Goal: Task Accomplishment & Management: Manage account settings

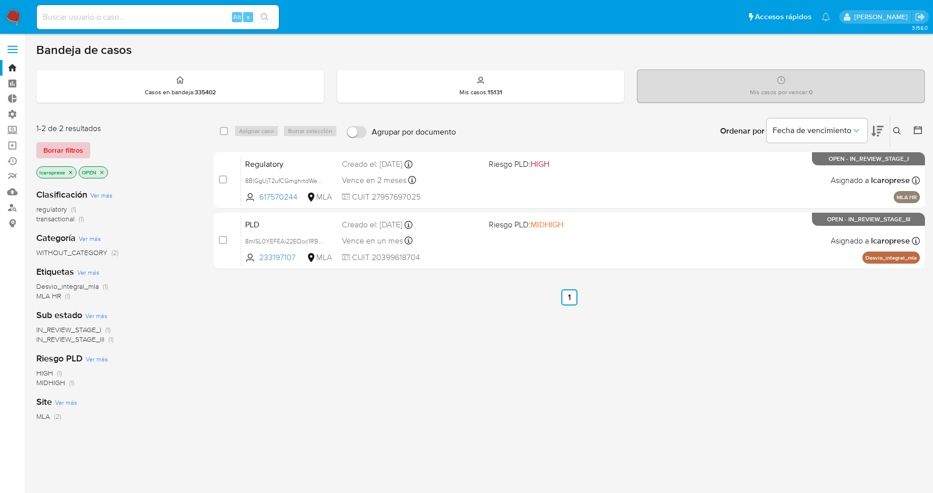
click at [66, 149] on span "Borrar filtros" at bounding box center [63, 150] width 40 height 14
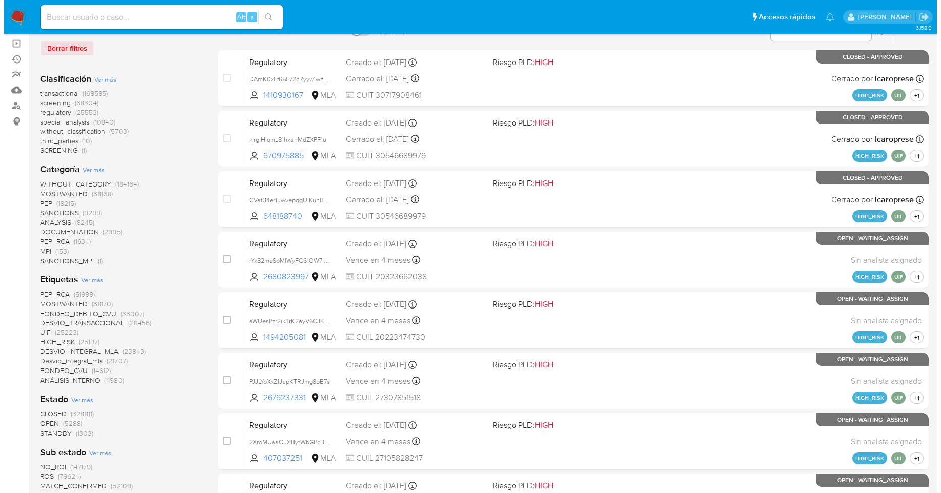
scroll to position [112, 0]
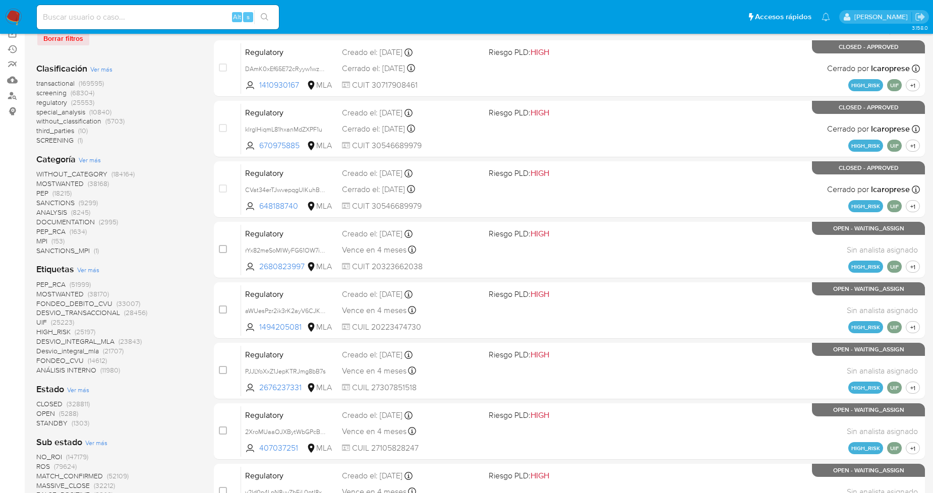
click at [96, 269] on span "Ver más" at bounding box center [88, 269] width 22 height 9
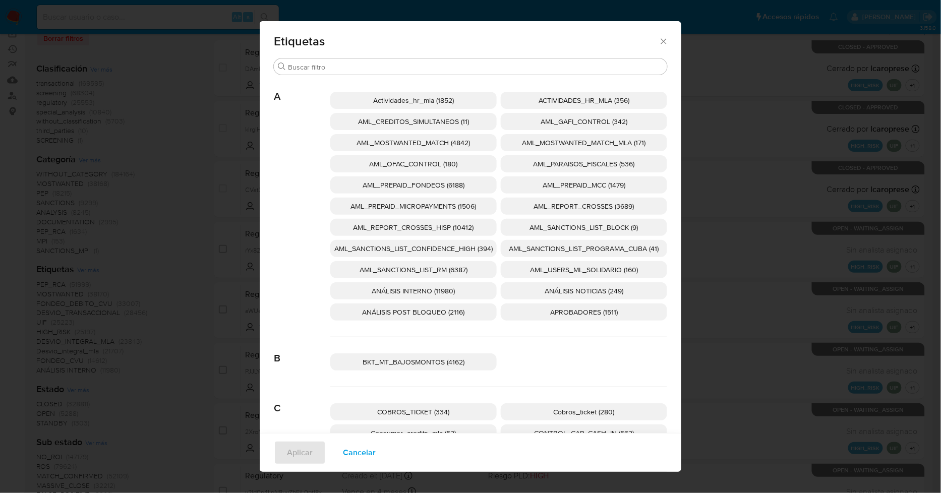
click at [471, 251] on span "AML_SANCTIONS_LIST_CONFIDENCE_HIGH (394)" at bounding box center [413, 249] width 158 height 10
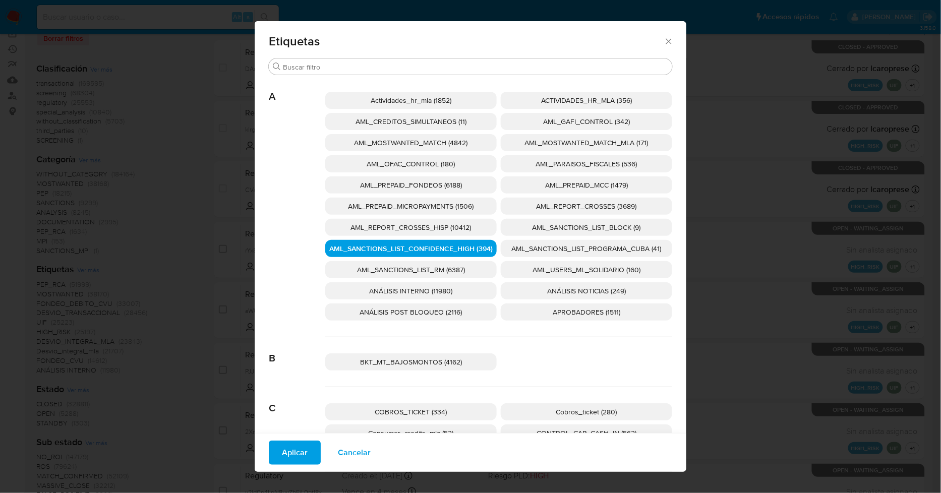
click at [517, 243] on p "AML_SANCTIONS_LIST_PROGRAMA_CUBA (41)" at bounding box center [586, 248] width 171 height 17
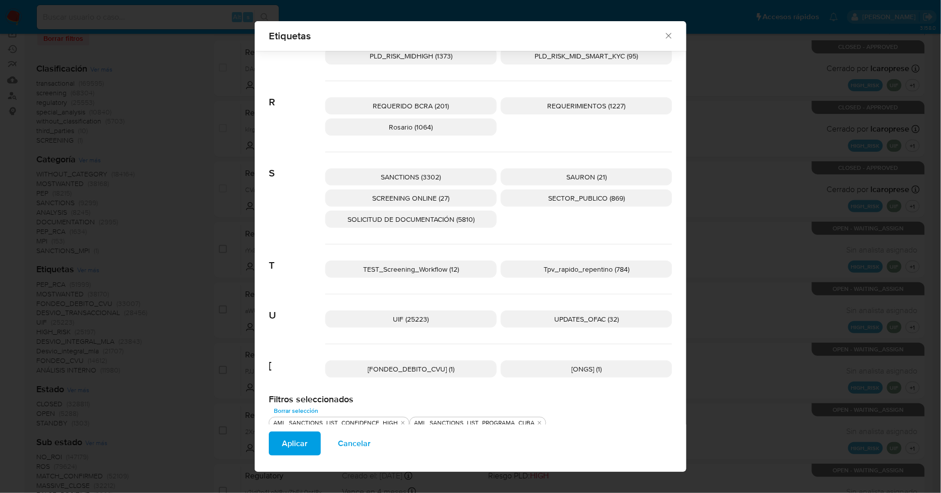
scroll to position [1522, 0]
click at [551, 311] on p "UPDATES_OFAC (32)" at bounding box center [586, 317] width 171 height 17
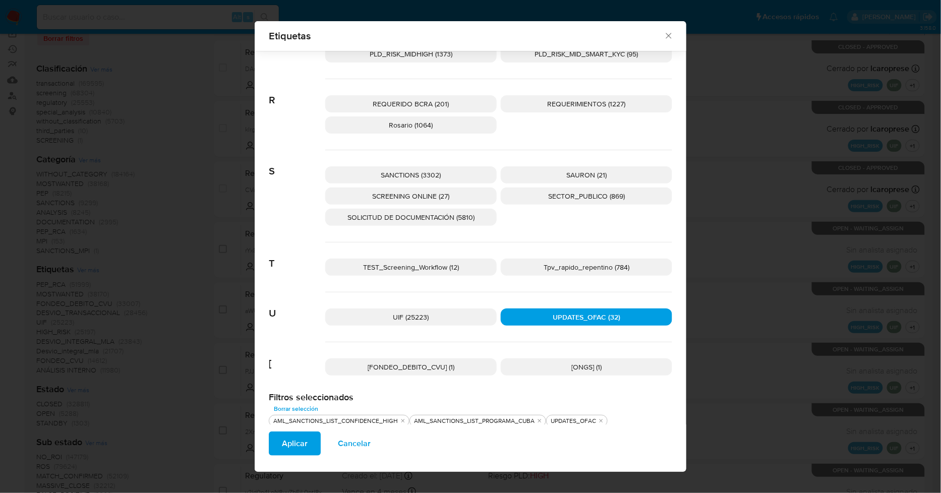
click at [474, 198] on p "SCREENING ONLINE (27)" at bounding box center [410, 196] width 171 height 17
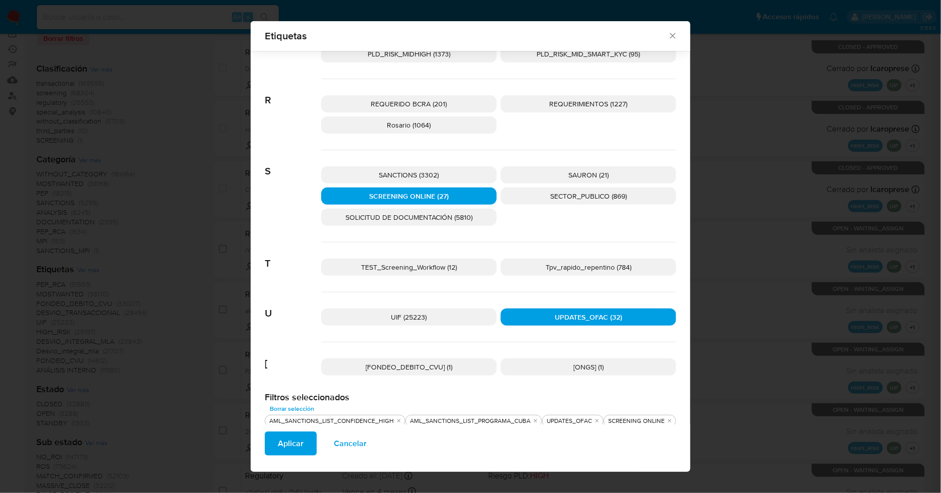
click at [473, 173] on p "SANCTIONS (3302)" at bounding box center [409, 174] width 176 height 17
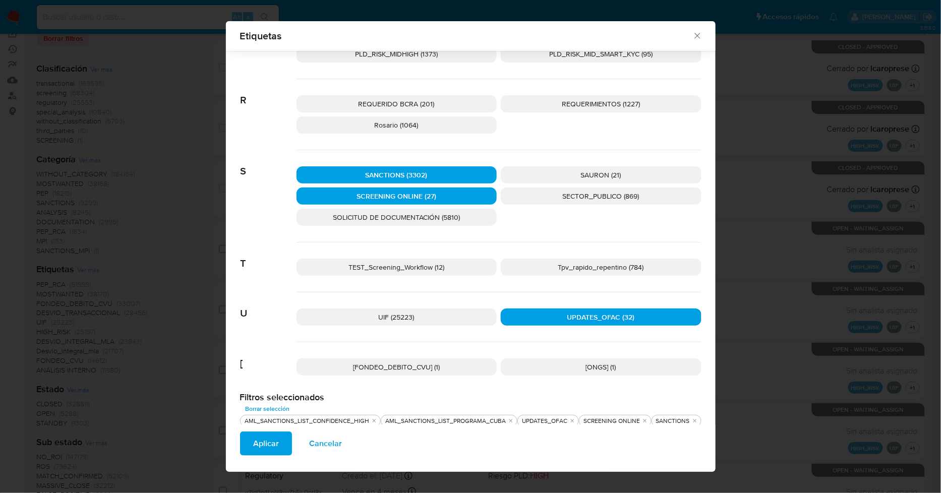
click at [258, 434] on span "Aplicar" at bounding box center [266, 444] width 26 height 22
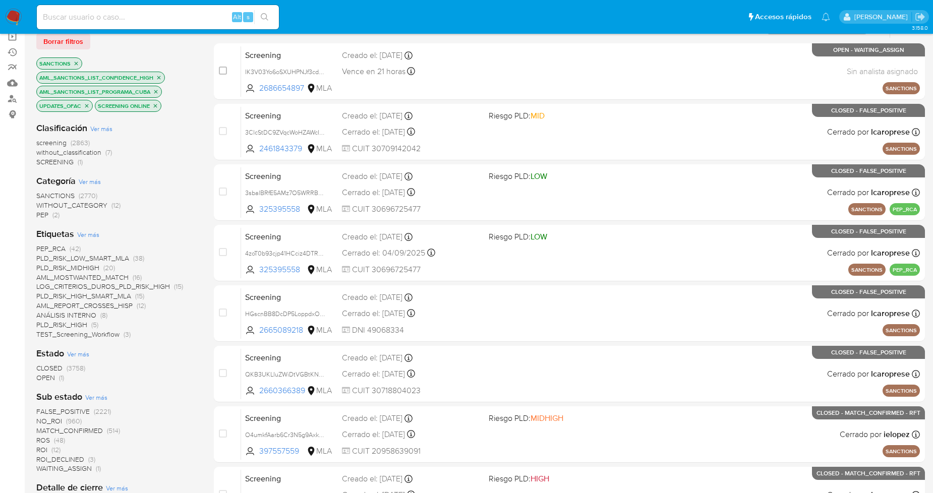
scroll to position [112, 0]
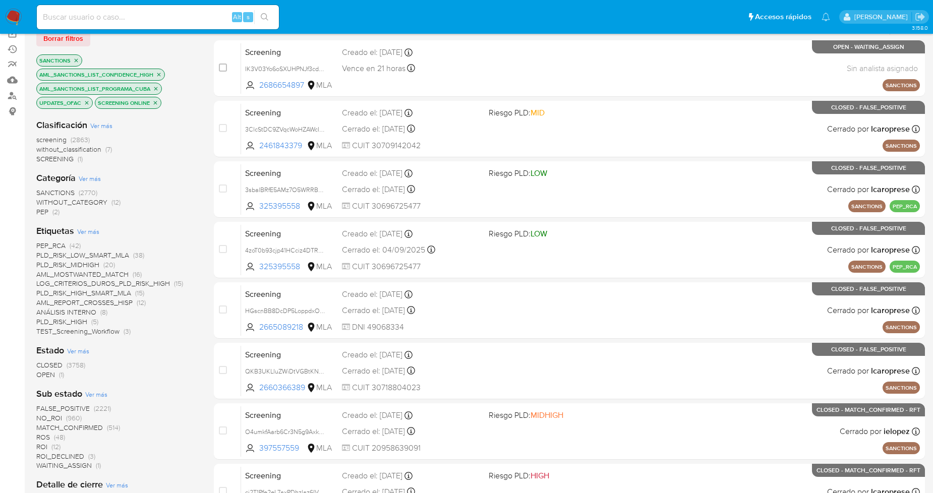
click at [56, 377] on span "OPEN (1)" at bounding box center [50, 375] width 28 height 10
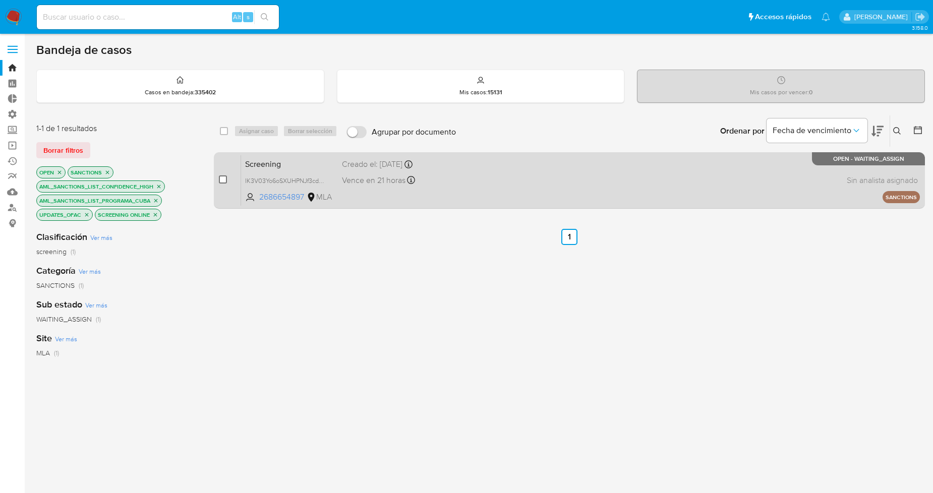
click at [225, 183] on input "checkbox" at bounding box center [223, 180] width 8 height 8
checkbox input "true"
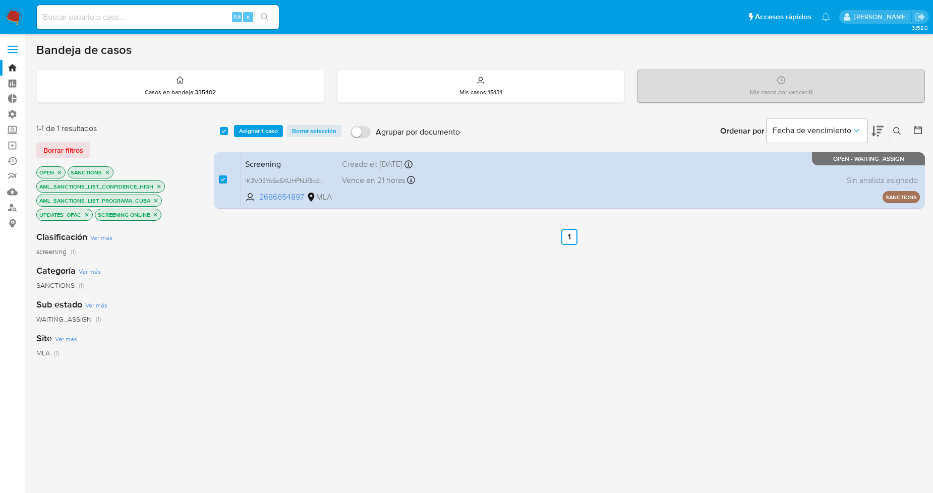
click at [264, 121] on div "select-all-cases-checkbox Asignar 1 caso Borrar selección Agrupar por documento…" at bounding box center [569, 130] width 711 height 31
click at [265, 126] on span "Asignar 1 caso" at bounding box center [258, 131] width 39 height 10
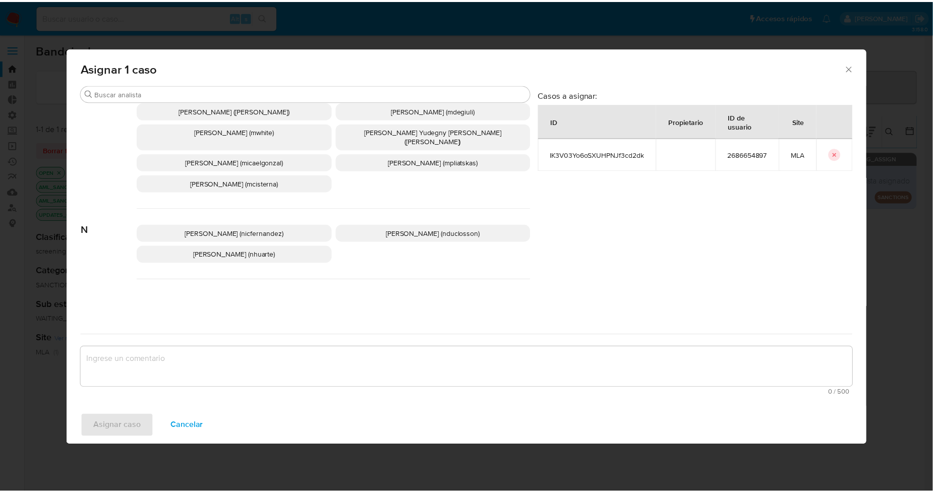
scroll to position [504, 0]
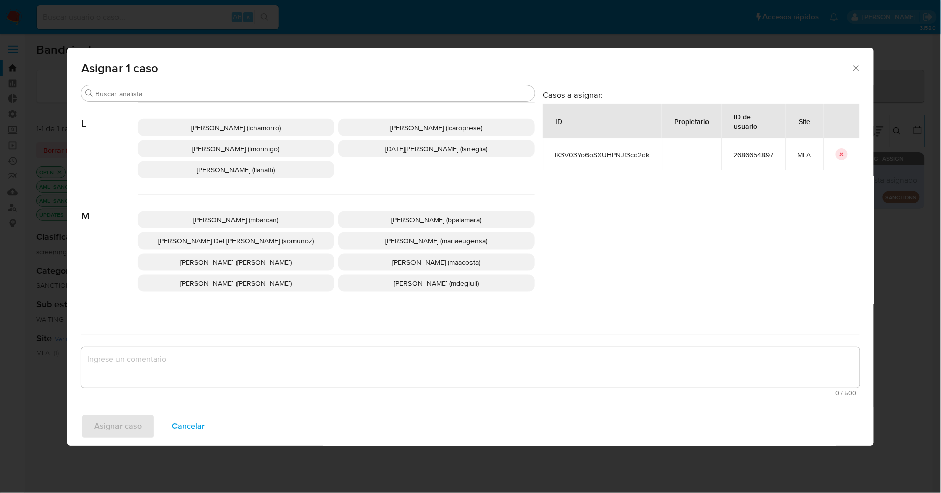
click at [452, 127] on span "Leandro Ezequiel Caroprese (lcaroprese)" at bounding box center [436, 128] width 92 height 10
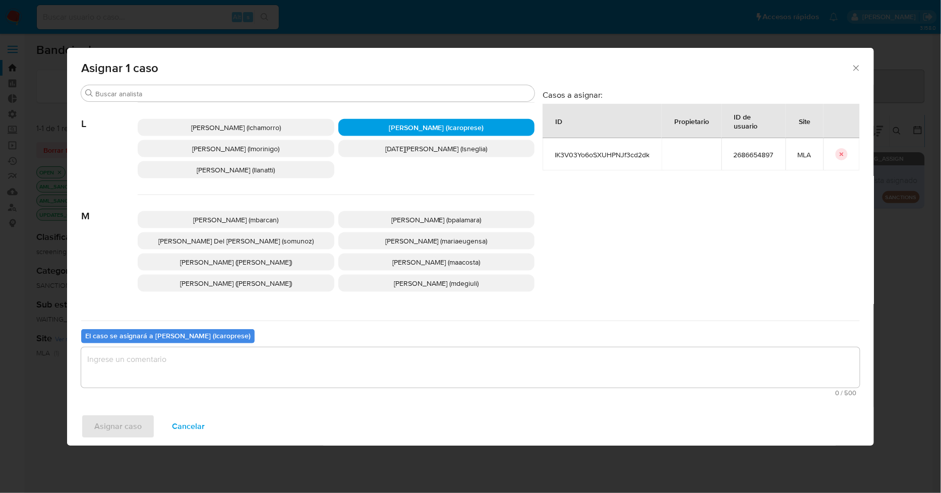
click at [371, 367] on textarea "assign-modal" at bounding box center [470, 367] width 779 height 40
click at [129, 420] on span "Asignar caso" at bounding box center [117, 427] width 47 height 22
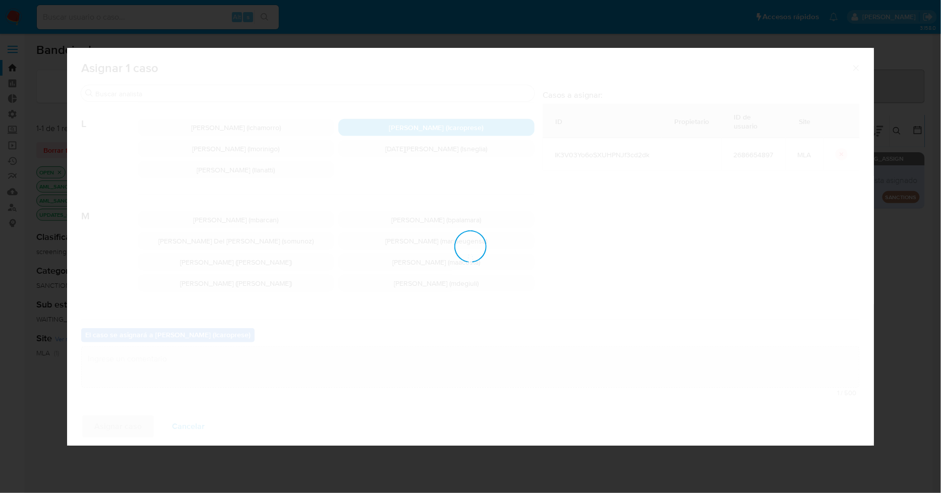
checkbox input "false"
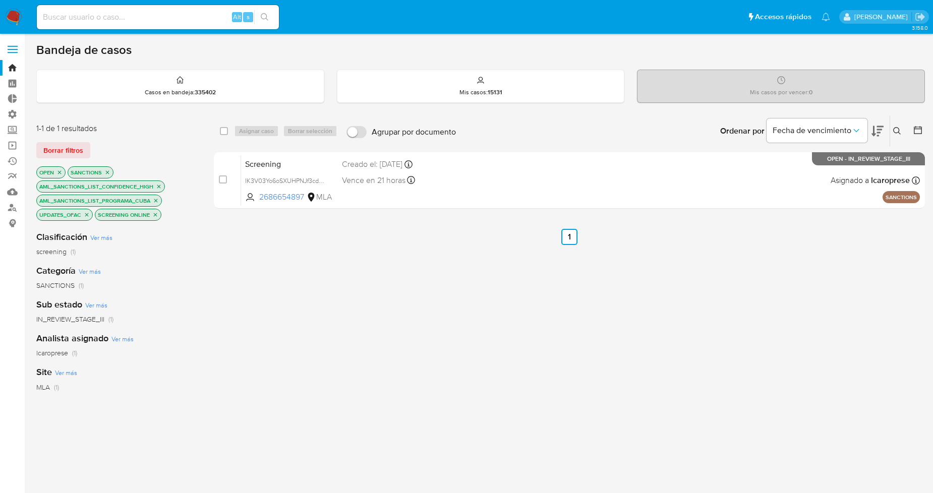
click at [351, 411] on div "select-all-cases-checkbox Asignar caso Borrar selección Agrupar por documento O…" at bounding box center [569, 364] width 711 height 499
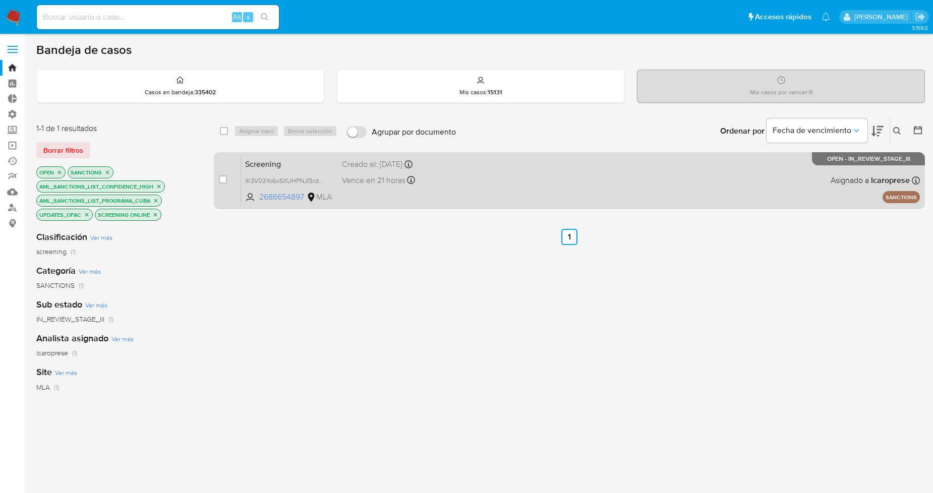
click at [299, 164] on span "Screening" at bounding box center [289, 163] width 89 height 13
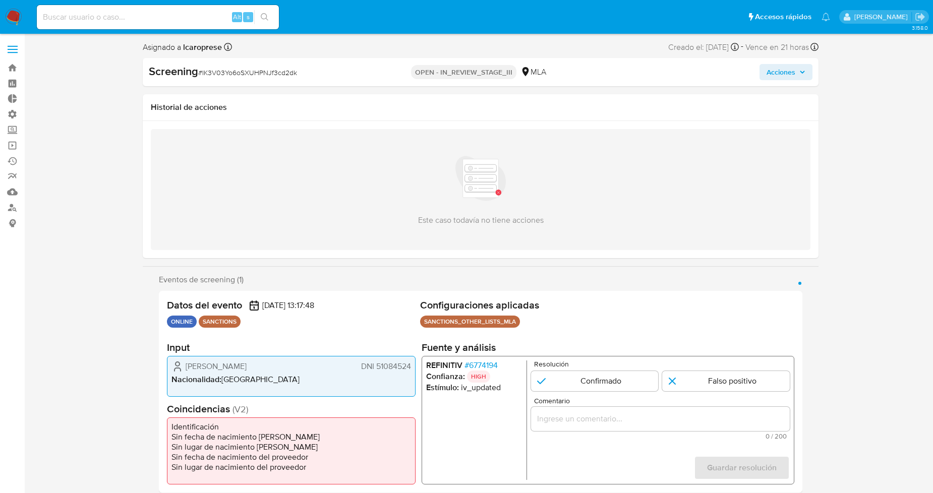
select select "10"
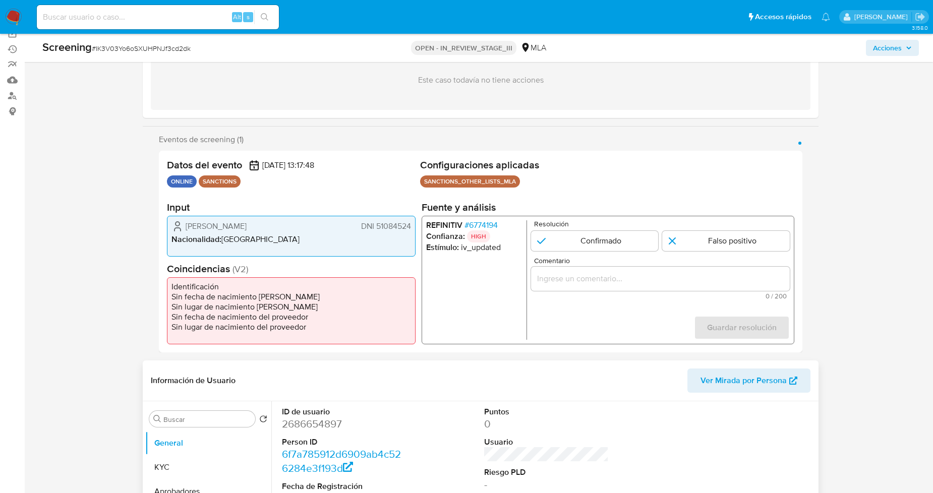
scroll to position [168, 0]
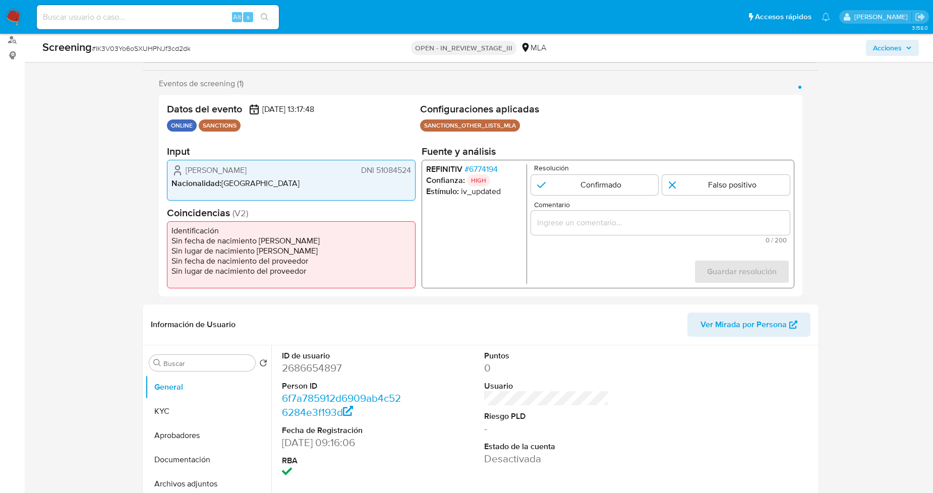
click at [498, 167] on span "# 6774194" at bounding box center [480, 169] width 33 height 10
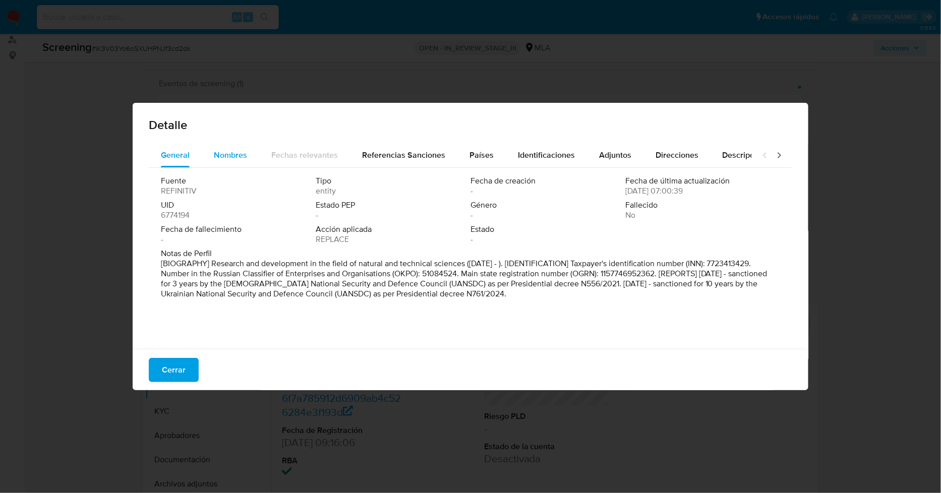
click at [238, 153] on span "Nombres" at bounding box center [230, 155] width 33 height 12
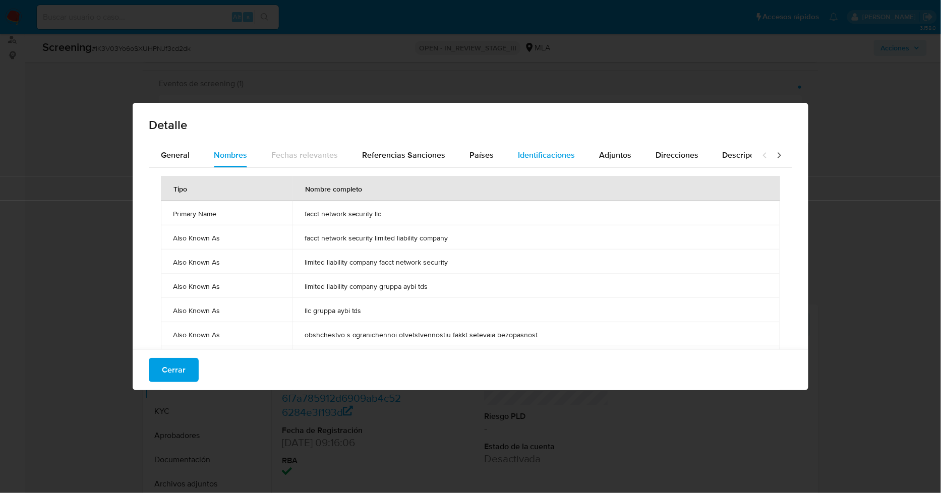
click at [532, 154] on span "Identificaciones" at bounding box center [546, 155] width 57 height 12
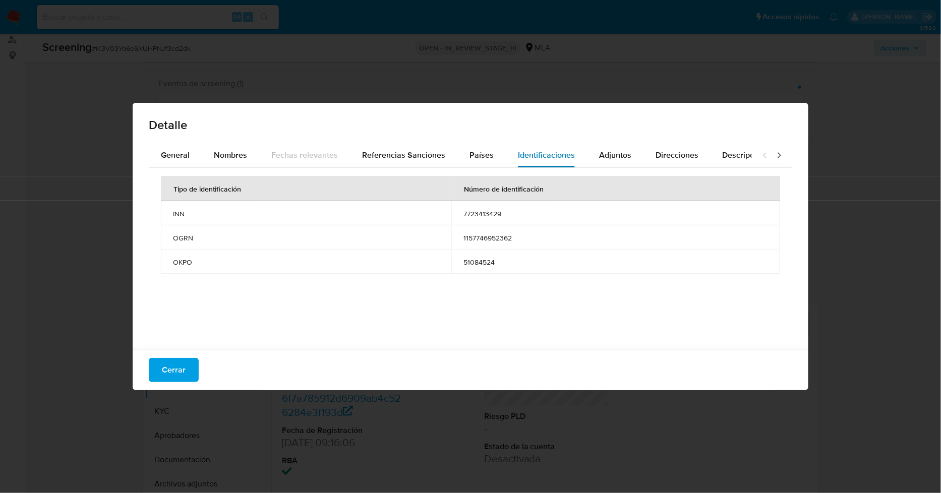
drag, startPoint x: 487, startPoint y: 154, endPoint x: 523, endPoint y: 149, distance: 36.6
click at [487, 154] on span "Países" at bounding box center [482, 155] width 24 height 12
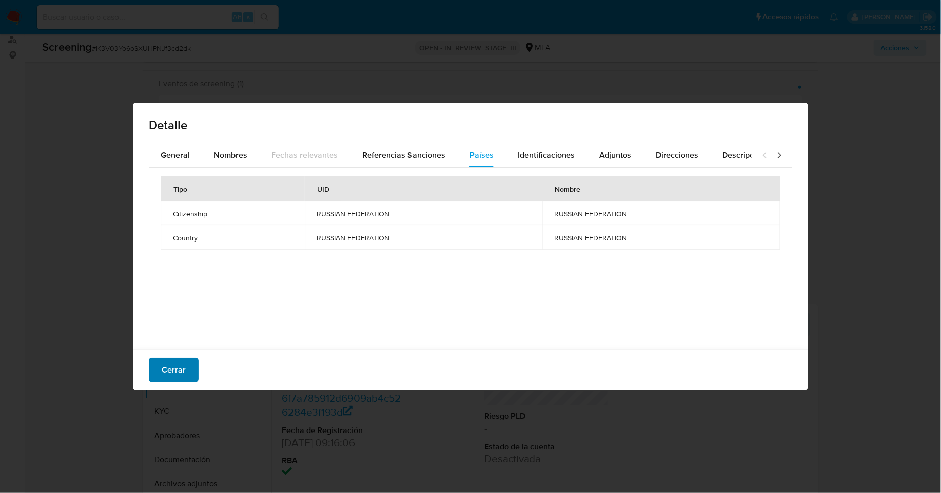
click at [187, 377] on button "Cerrar" at bounding box center [174, 370] width 50 height 24
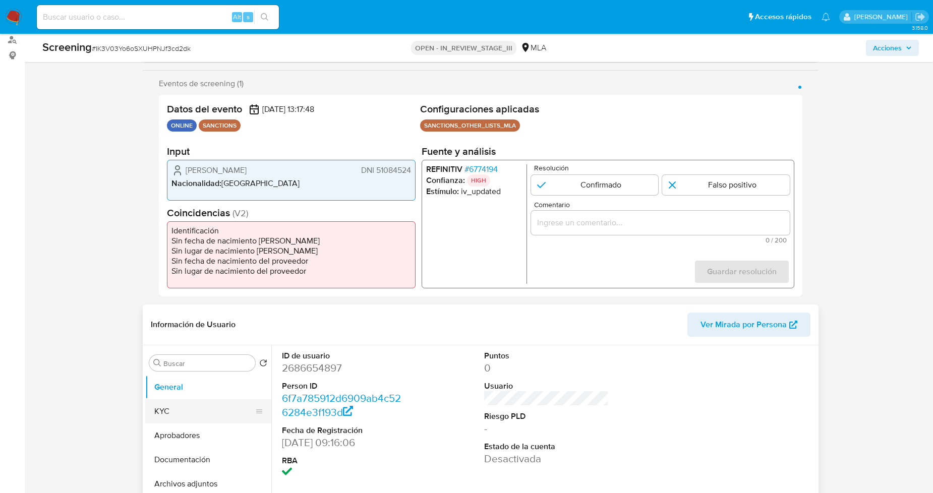
click at [208, 406] on button "KYC" at bounding box center [204, 411] width 118 height 24
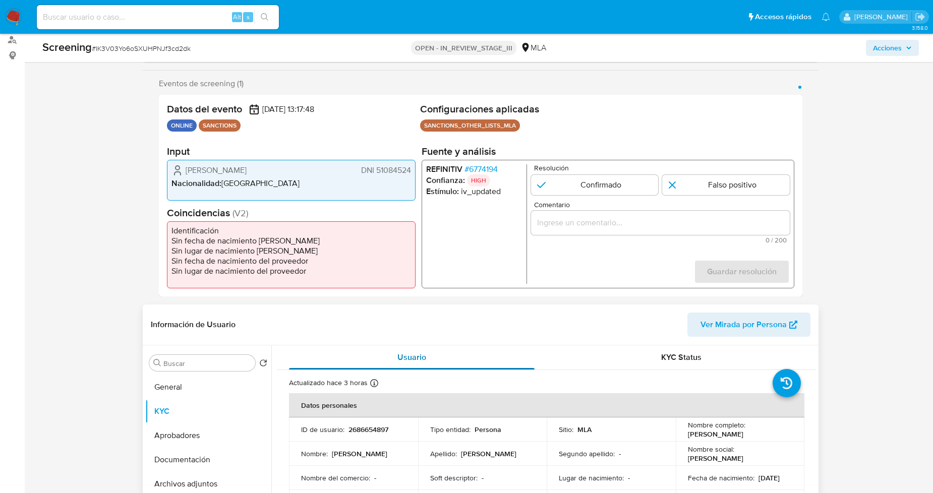
scroll to position [112, 0]
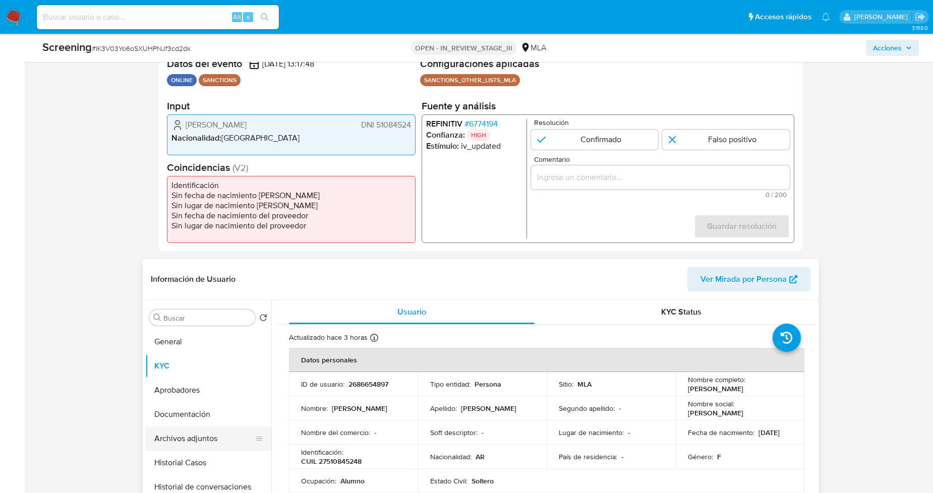
scroll to position [224, 0]
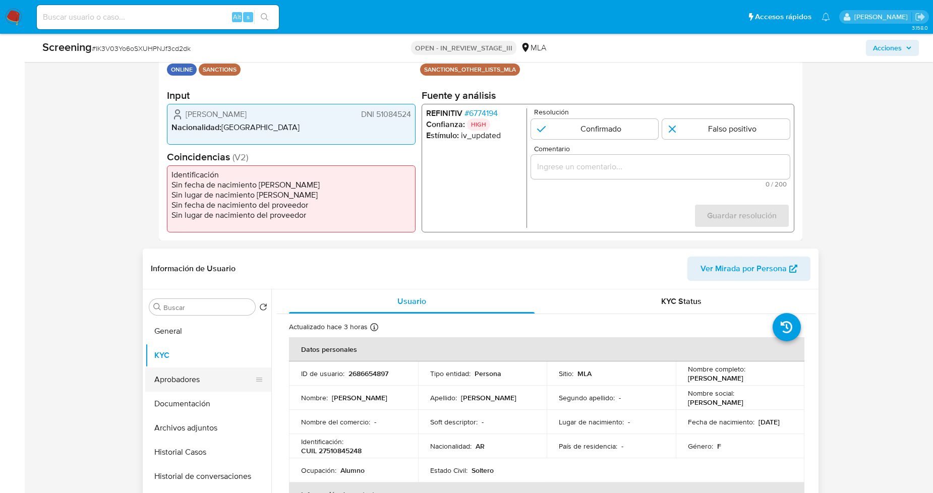
click at [199, 390] on button "Aprobadores" at bounding box center [204, 380] width 118 height 24
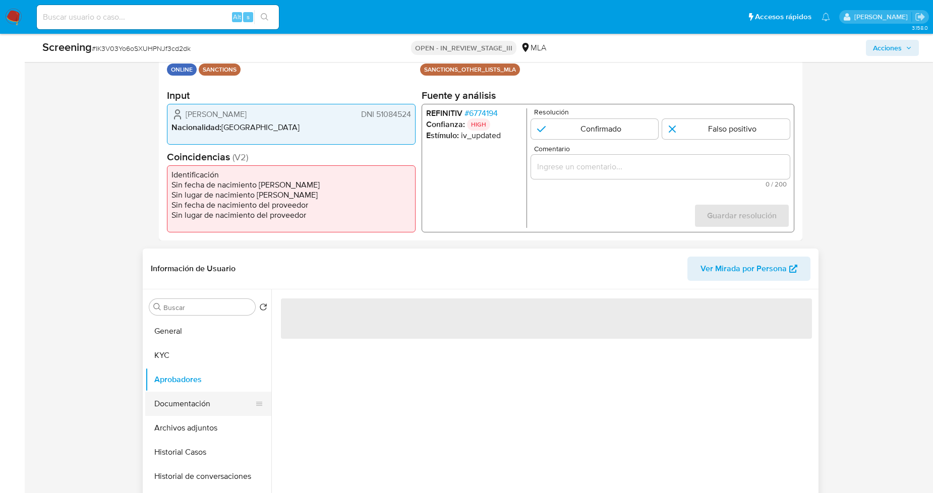
click at [201, 401] on button "Documentación" at bounding box center [204, 404] width 118 height 24
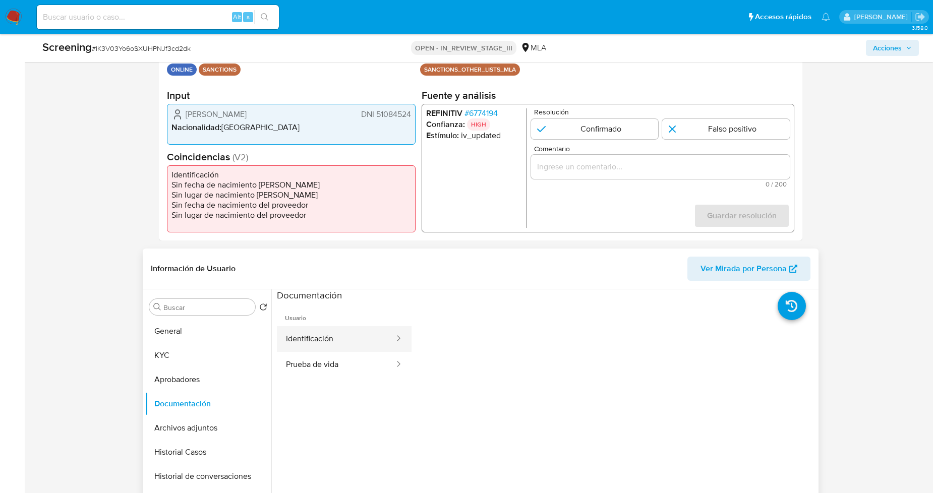
click at [349, 340] on button "Identificación" at bounding box center [336, 339] width 119 height 26
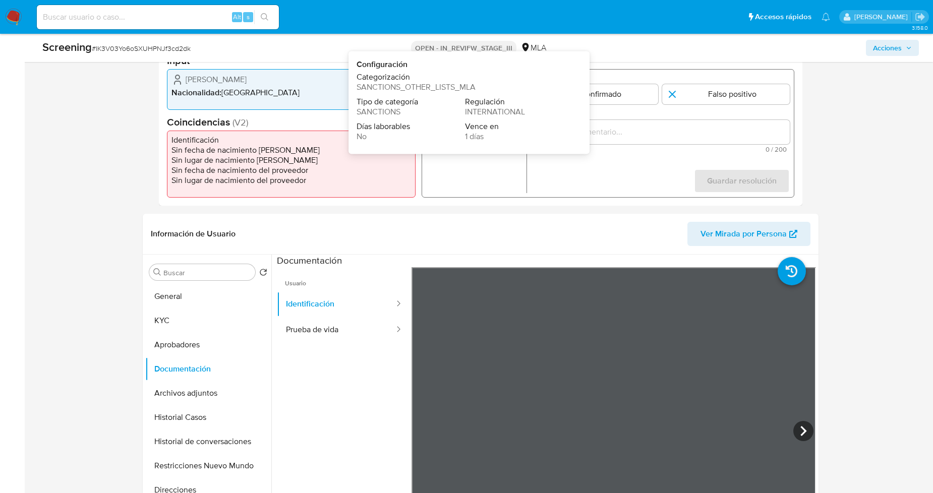
scroll to position [112, 0]
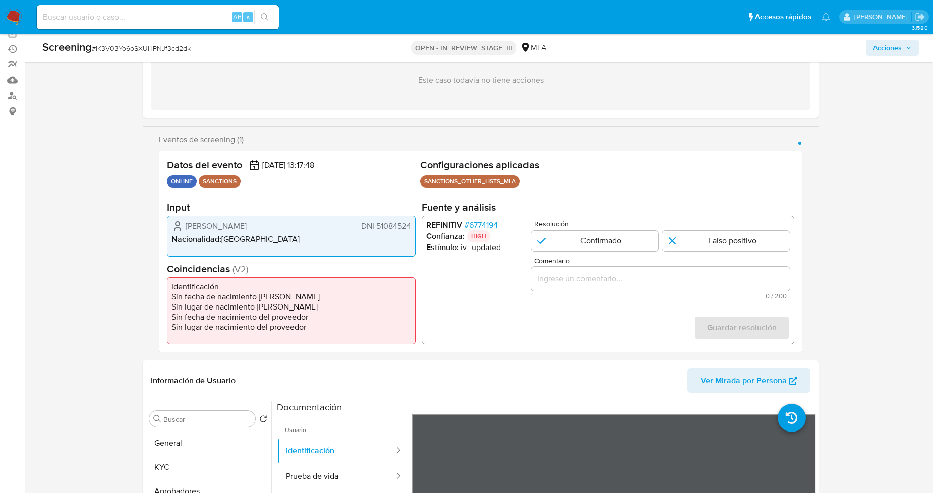
click at [482, 228] on span "# 6774194" at bounding box center [480, 225] width 33 height 10
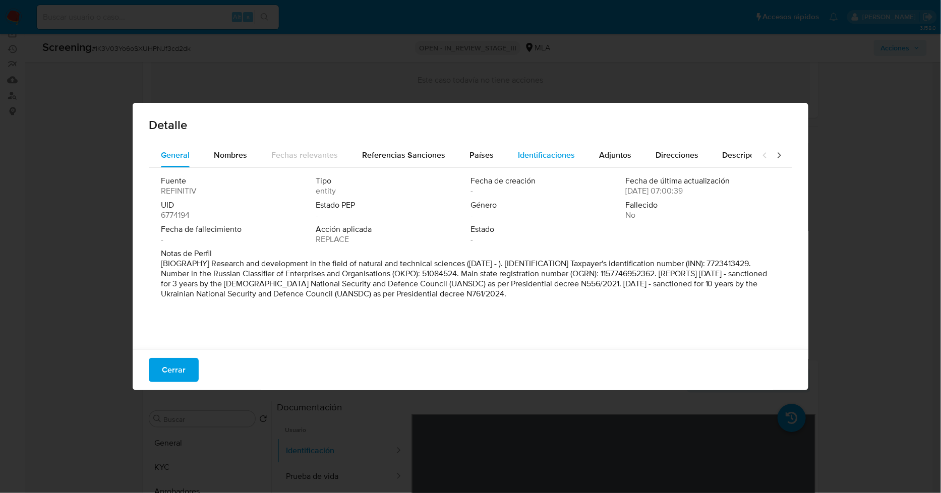
click at [545, 164] on div "Identificaciones" at bounding box center [546, 155] width 57 height 24
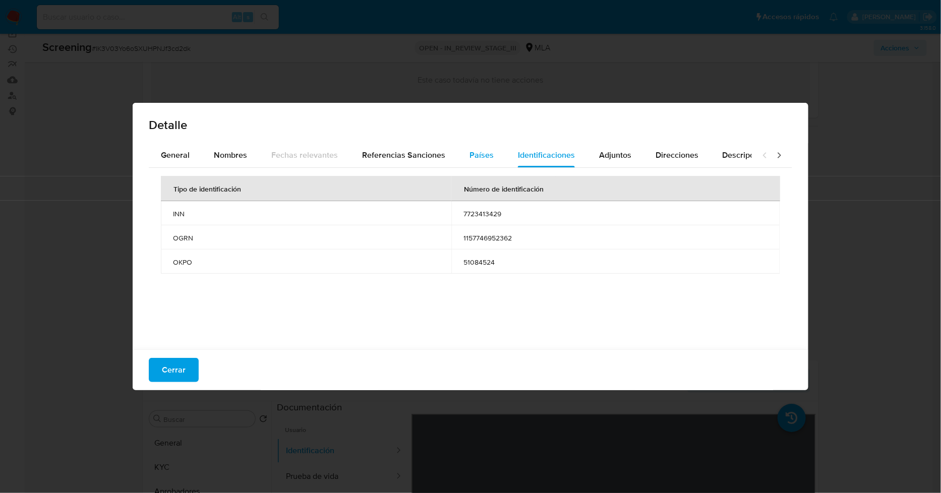
click at [492, 160] on button "Países" at bounding box center [481, 155] width 48 height 24
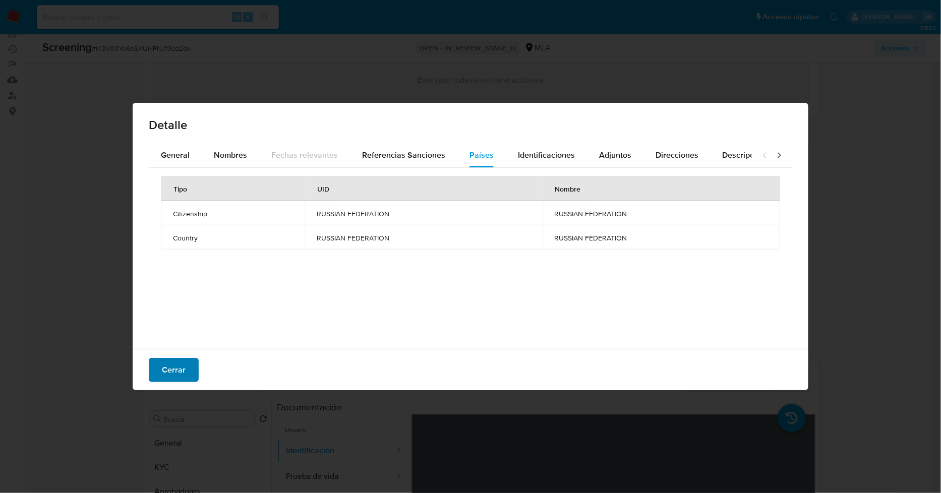
click at [169, 367] on span "Cerrar" at bounding box center [174, 370] width 24 height 22
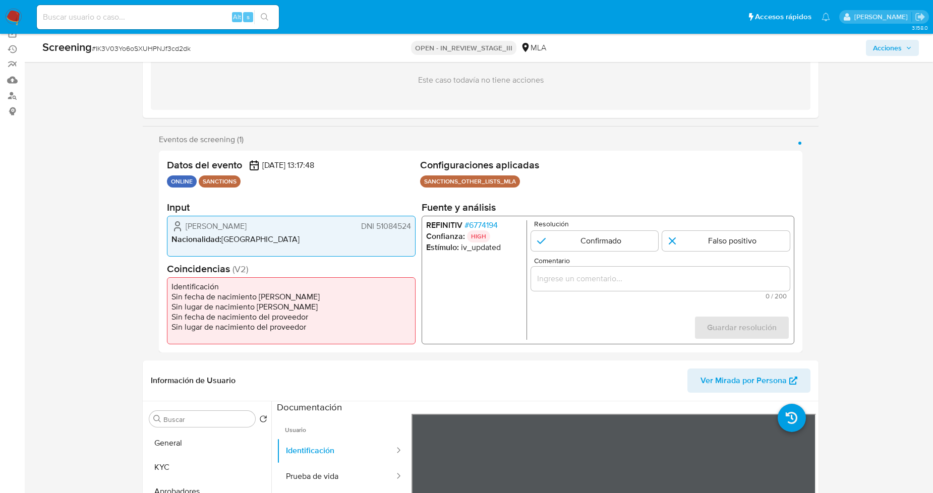
drag, startPoint x: 95, startPoint y: 265, endPoint x: 122, endPoint y: 273, distance: 28.6
click at [494, 222] on span "# 6774194" at bounding box center [480, 225] width 33 height 10
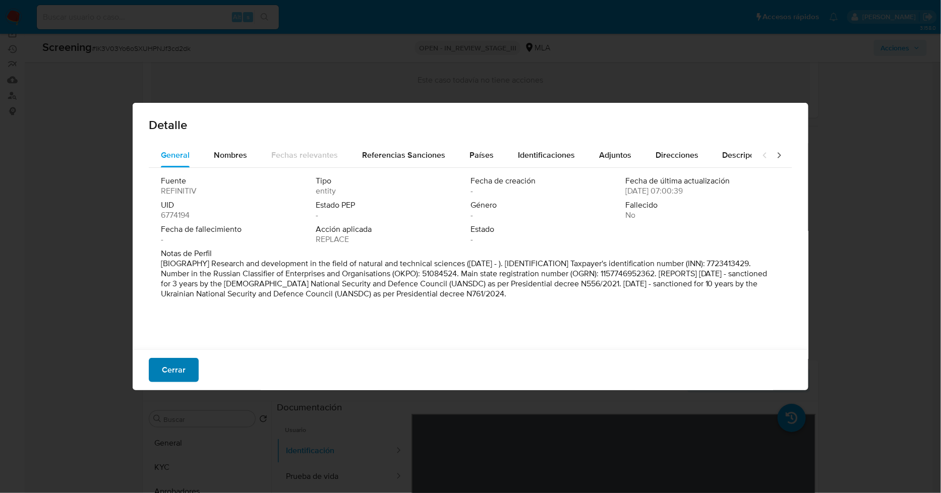
click at [184, 366] on span "Cerrar" at bounding box center [174, 370] width 24 height 22
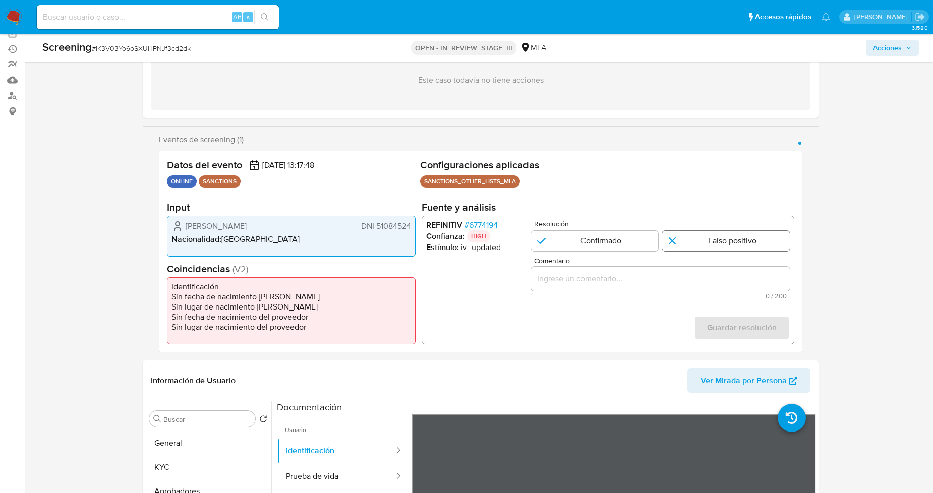
click at [696, 241] on input "1 de 1" at bounding box center [726, 241] width 128 height 20
radio input "true"
click at [657, 284] on input "Comentario" at bounding box center [660, 278] width 259 height 13
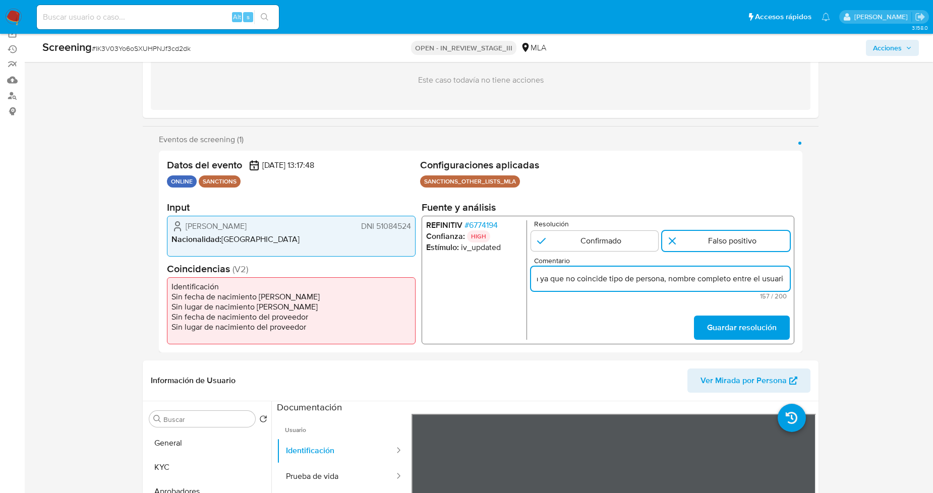
scroll to position [0, 0]
drag, startPoint x: 706, startPoint y: 282, endPoint x: 479, endPoint y: 271, distance: 227.2
click at [479, 271] on div "REFINITIV # 6774194 Confianza: HIGH Estímulo : iv_updated Resolución Confirmado…" at bounding box center [608, 280] width 373 height 129
type input "Se desestima ya que no coincide tipo de persona, nombre completo entre el usuar…"
click at [609, 271] on div "Se desestima ya que no coincide tipo de persona, nombre completo entre el usuar…" at bounding box center [660, 279] width 259 height 24
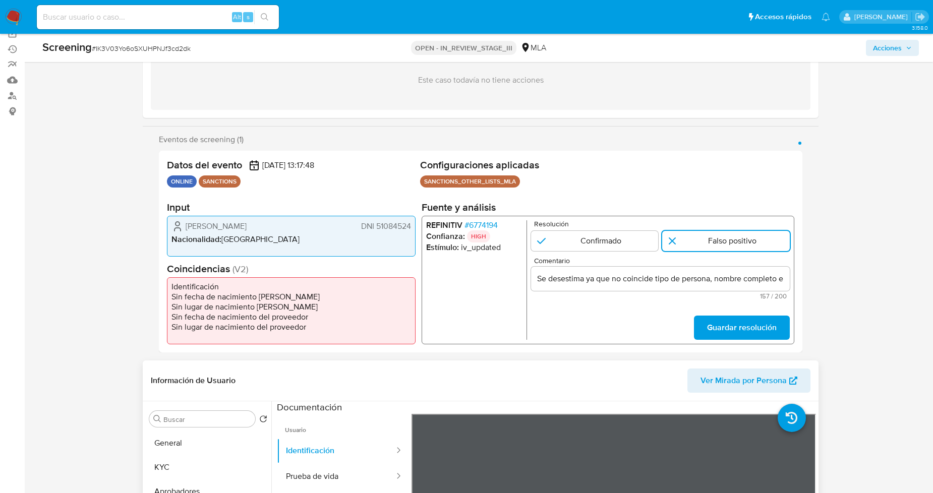
click at [637, 387] on header "Información de Usuario Ver Mirada por Persona" at bounding box center [481, 381] width 660 height 24
click at [730, 326] on span "Guardar resolución" at bounding box center [742, 328] width 70 height 22
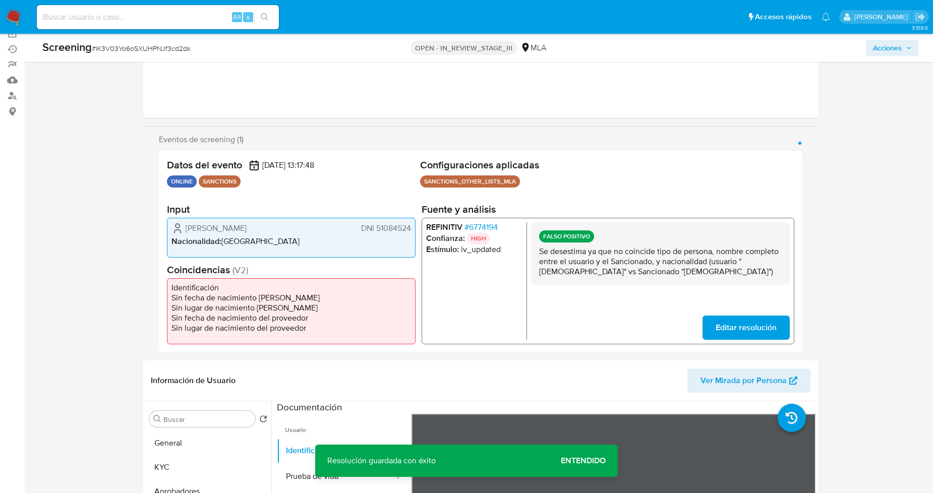
click at [633, 318] on div "FALSO POSITIVO Se desestima ya que no coincide tipo de persona, nombre completo…" at bounding box center [660, 281] width 259 height 118
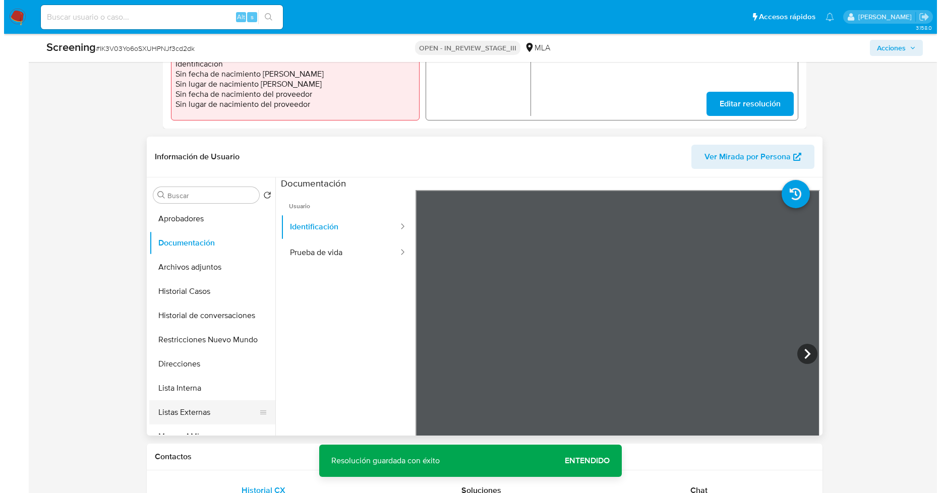
scroll to position [112, 0]
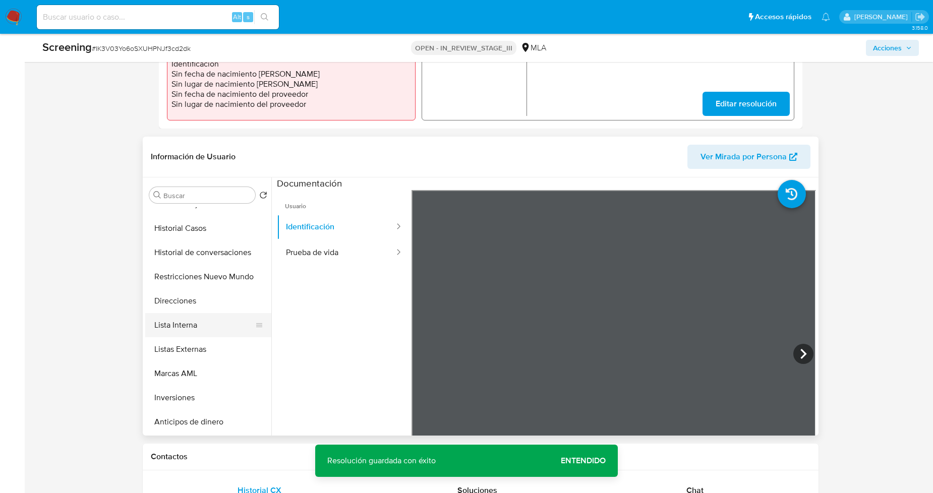
click at [199, 322] on button "Lista Interna" at bounding box center [204, 325] width 118 height 24
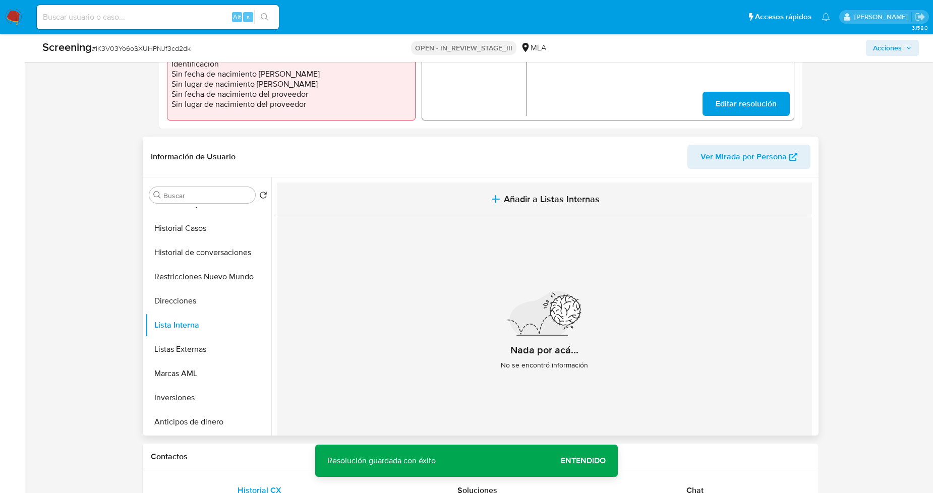
click at [531, 194] on span "Añadir a Listas Internas" at bounding box center [552, 199] width 96 height 11
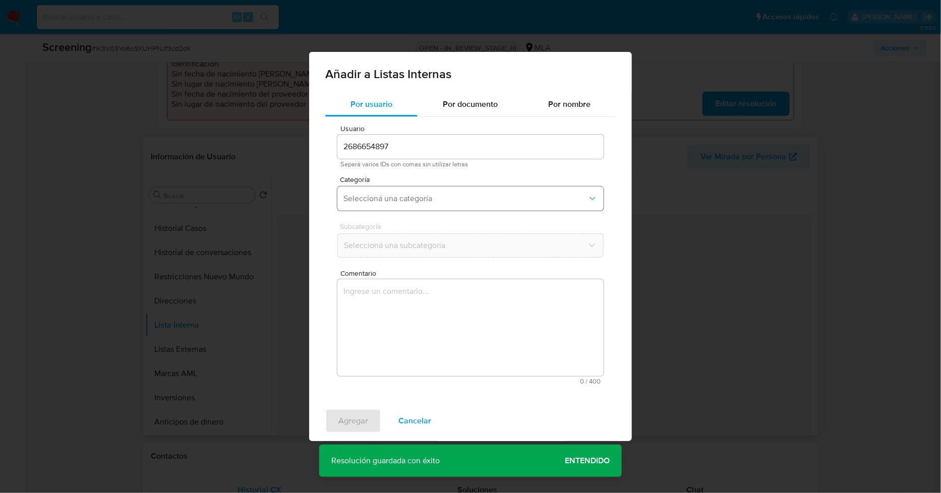
click at [471, 197] on span "Seleccioná una categoría" at bounding box center [465, 199] width 244 height 10
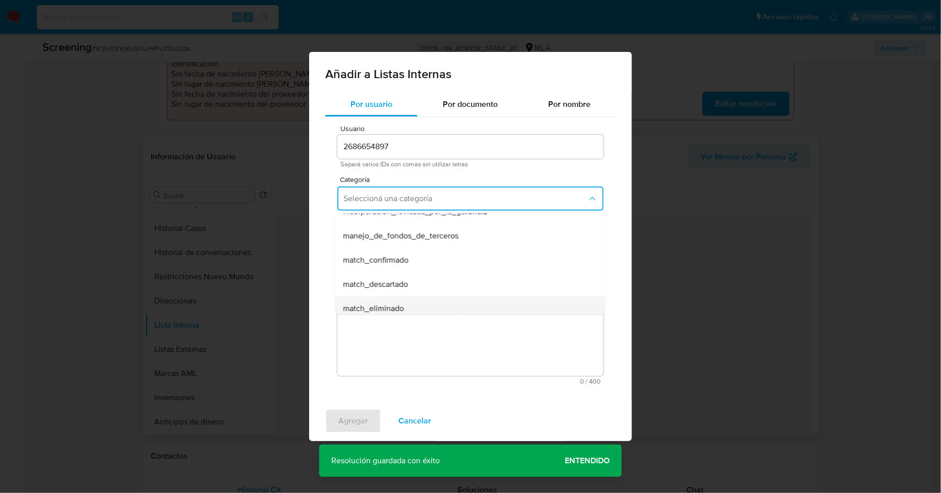
scroll to position [56, 0]
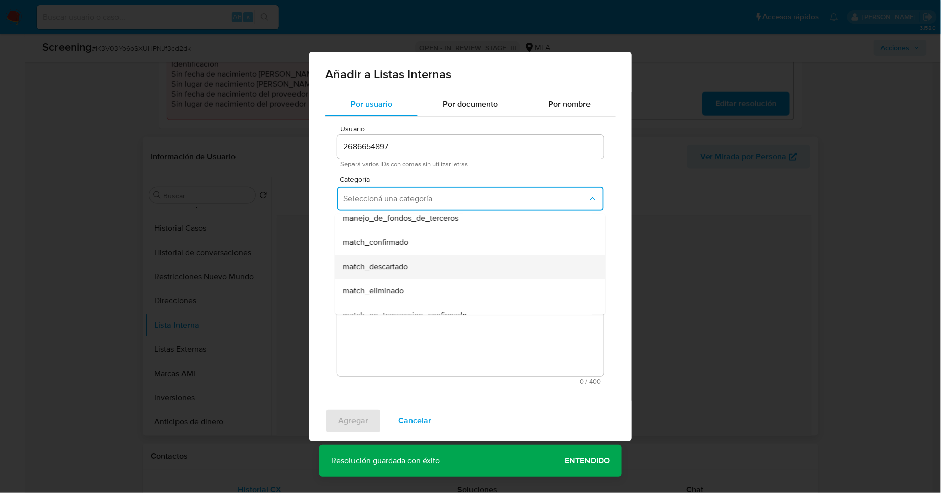
click at [435, 265] on div "match_descartado" at bounding box center [467, 267] width 248 height 24
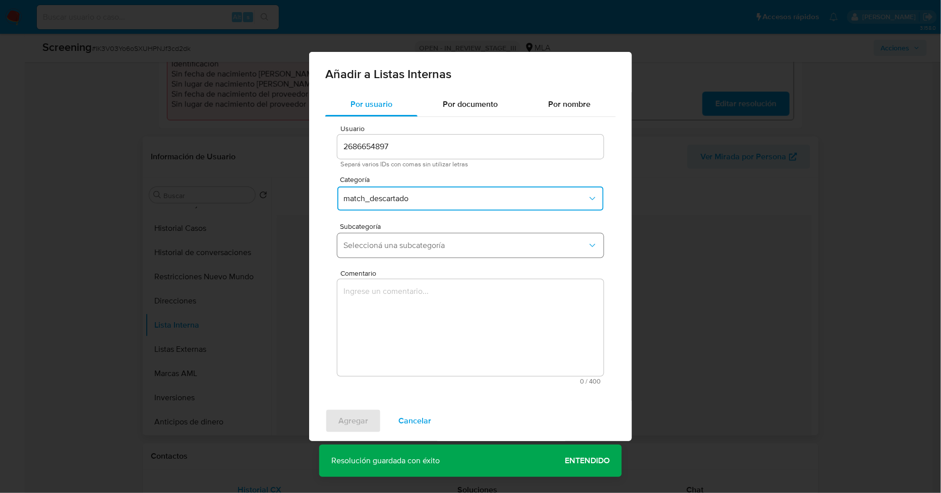
click at [436, 242] on span "Seleccioná una subcategoría" at bounding box center [465, 246] width 244 height 10
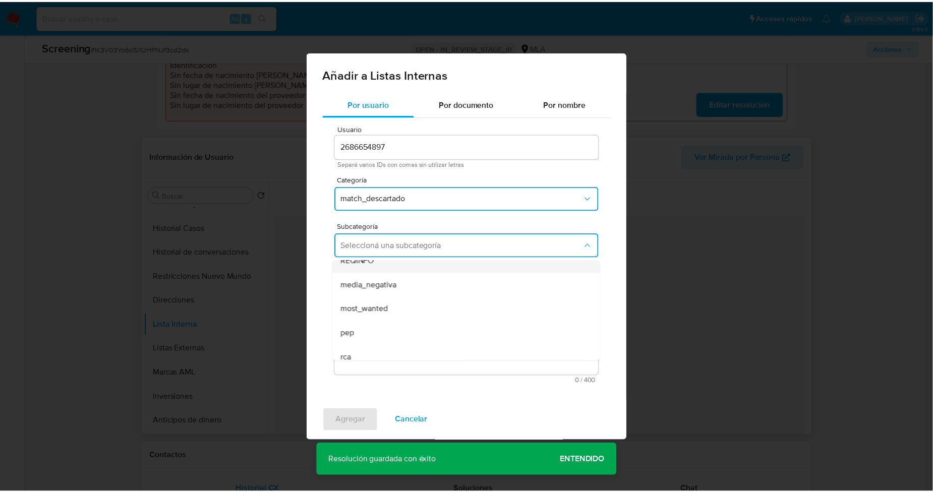
scroll to position [68, 0]
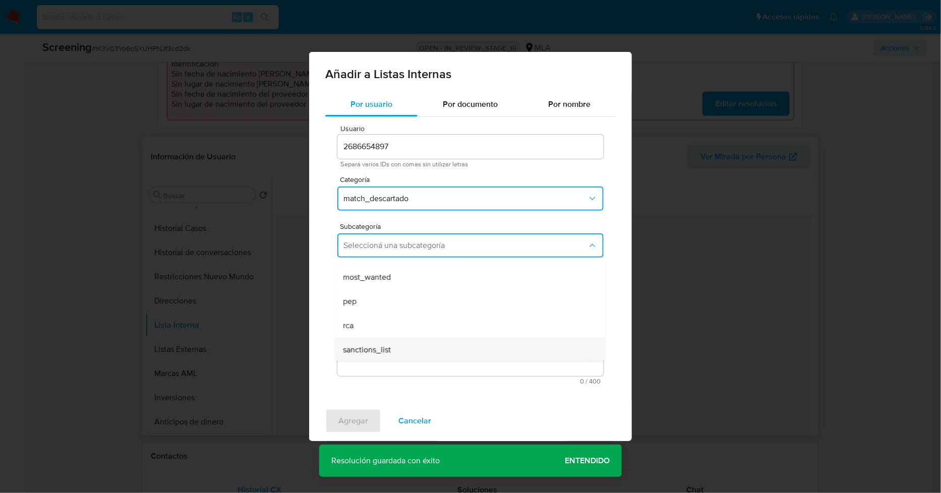
click at [438, 346] on div "sanctions_list" at bounding box center [467, 350] width 248 height 24
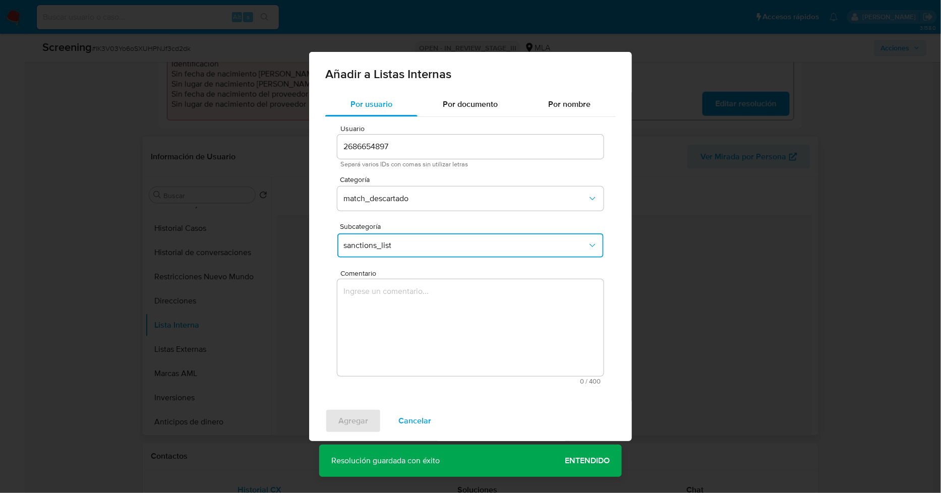
click at [437, 316] on textarea "Comentario" at bounding box center [470, 327] width 266 height 97
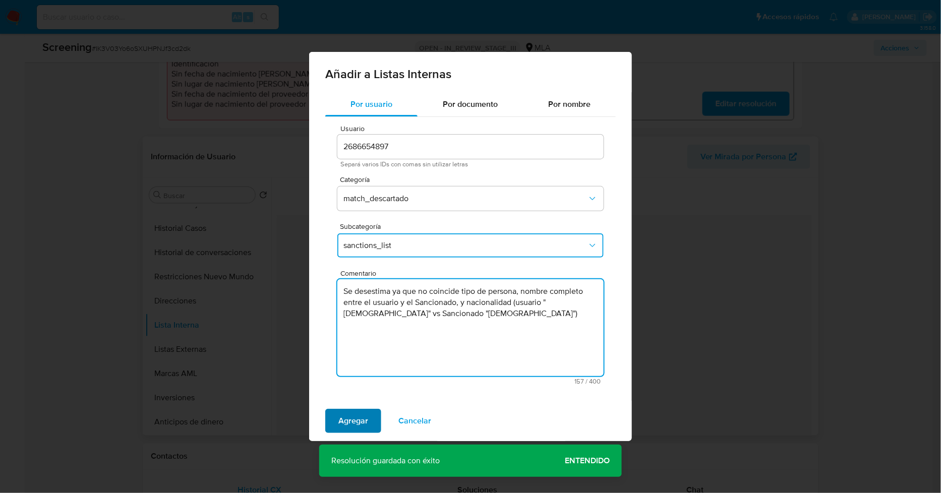
type textarea "Se desestima ya que no coincide tipo de persona, nombre completo entre el usuar…"
click at [372, 417] on button "Agregar" at bounding box center [353, 421] width 56 height 24
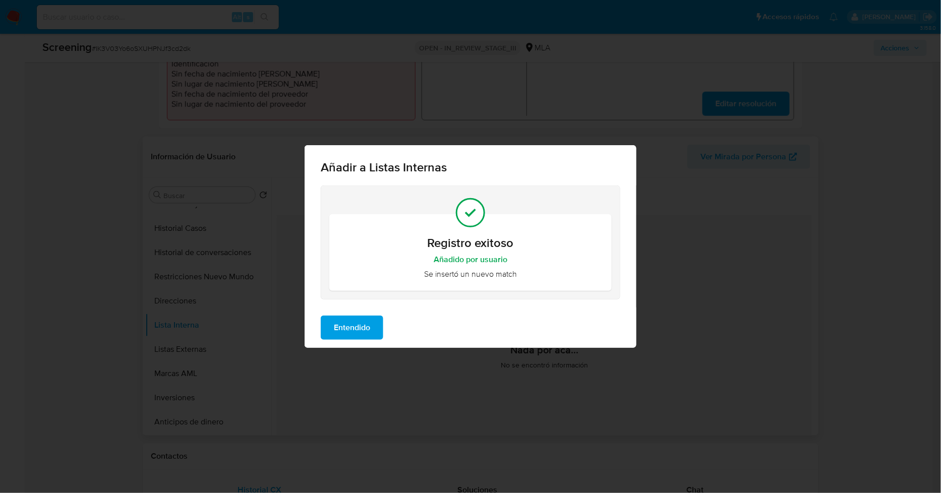
click at [364, 324] on span "Entendido" at bounding box center [352, 328] width 36 height 22
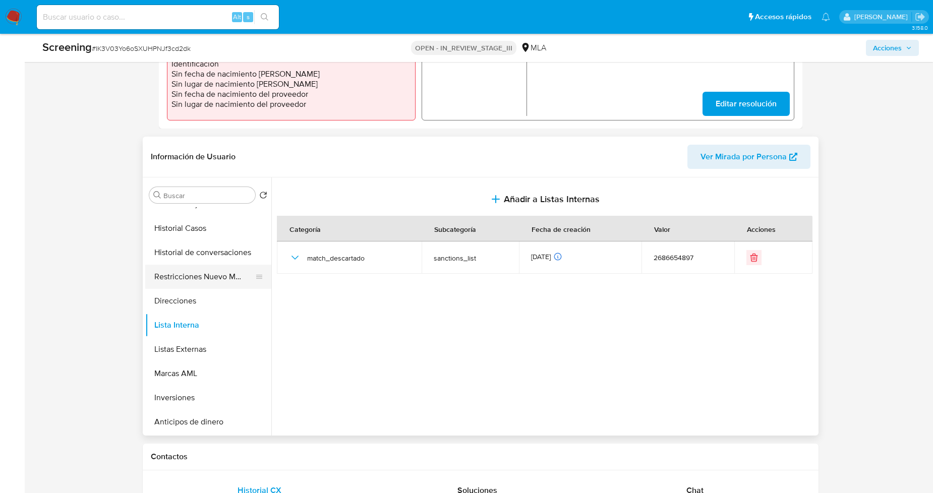
click at [206, 271] on button "Restricciones Nuevo Mundo" at bounding box center [204, 277] width 118 height 24
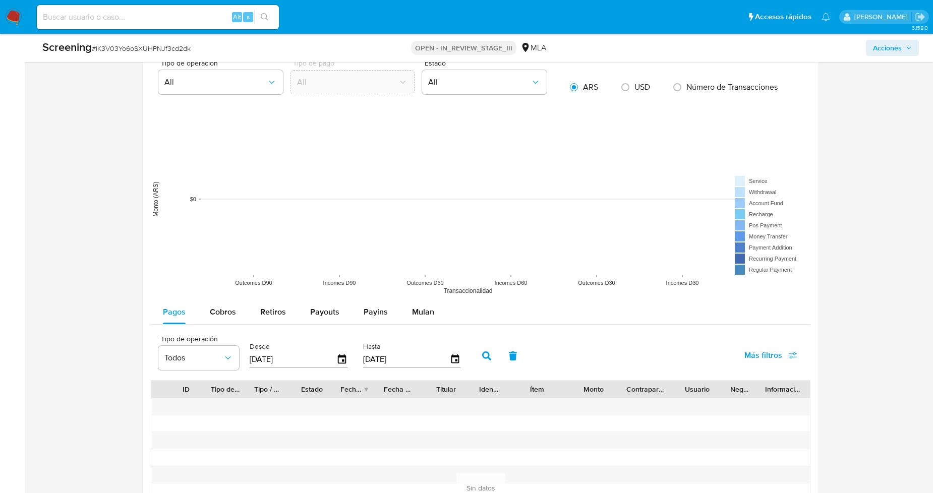
scroll to position [1586, 0]
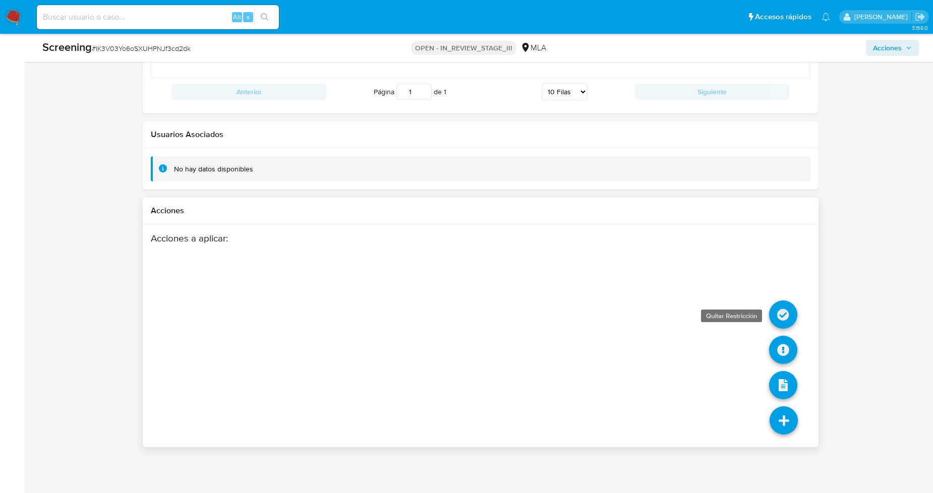
click at [780, 319] on icon at bounding box center [783, 315] width 28 height 28
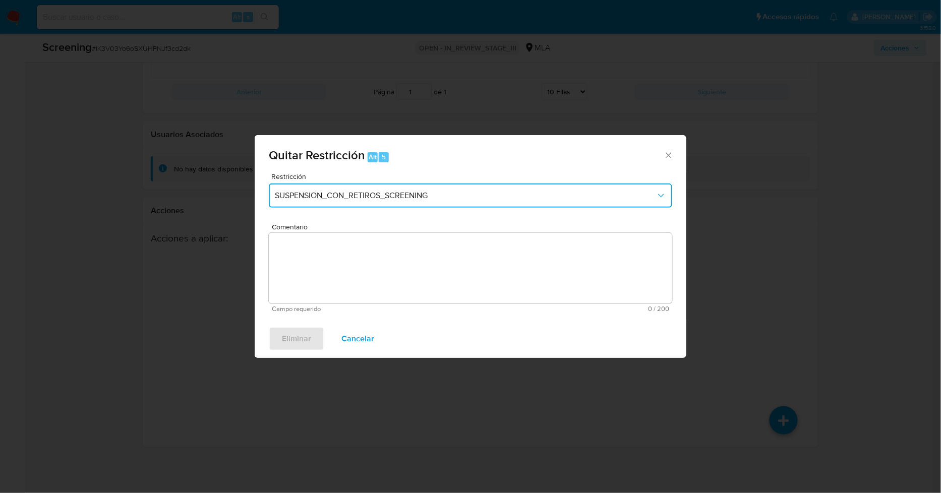
click at [372, 194] on span "SUSPENSION_CON_RETIROS_SCREENING" at bounding box center [465, 196] width 381 height 10
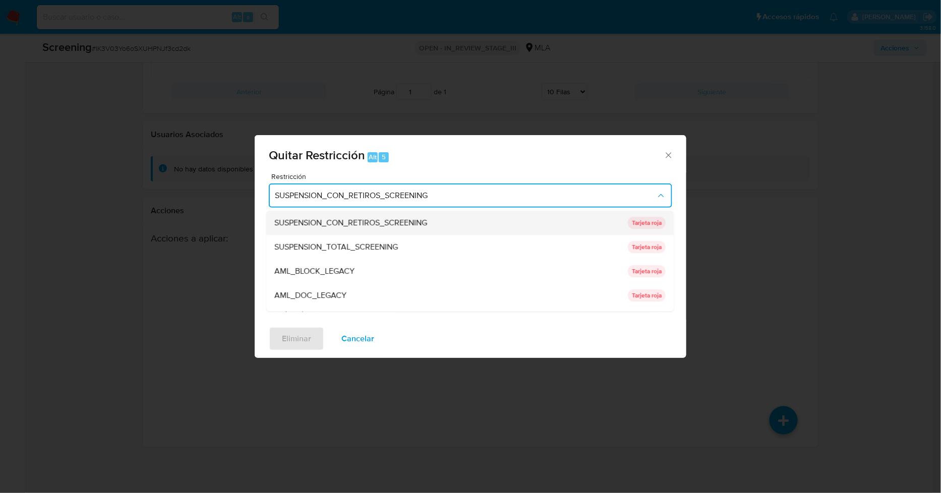
click at [367, 225] on span "SUSPENSION_CON_RETIROS_SCREENING" at bounding box center [351, 223] width 153 height 10
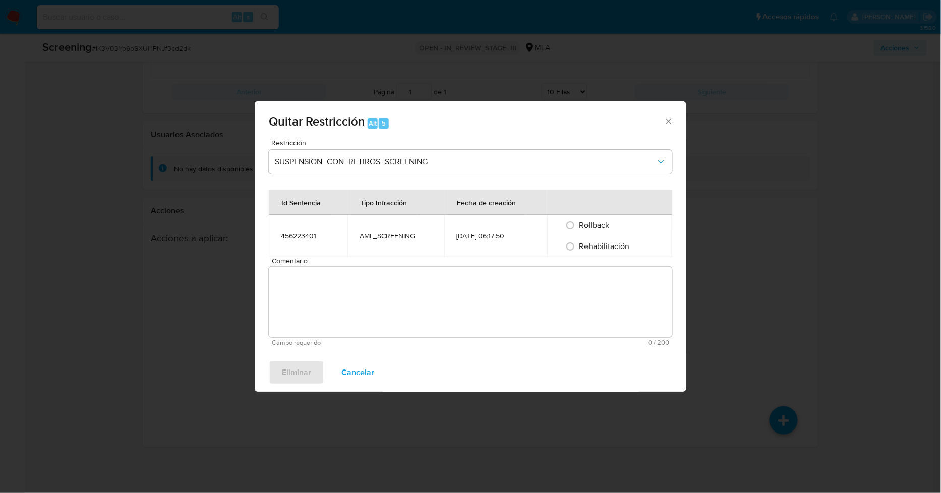
drag, startPoint x: 567, startPoint y: 249, endPoint x: 578, endPoint y: 266, distance: 20.4
click at [567, 250] on input "Rehabilitación" at bounding box center [570, 247] width 16 height 16
radio input "true"
click at [580, 283] on textarea "Comentario" at bounding box center [470, 302] width 403 height 71
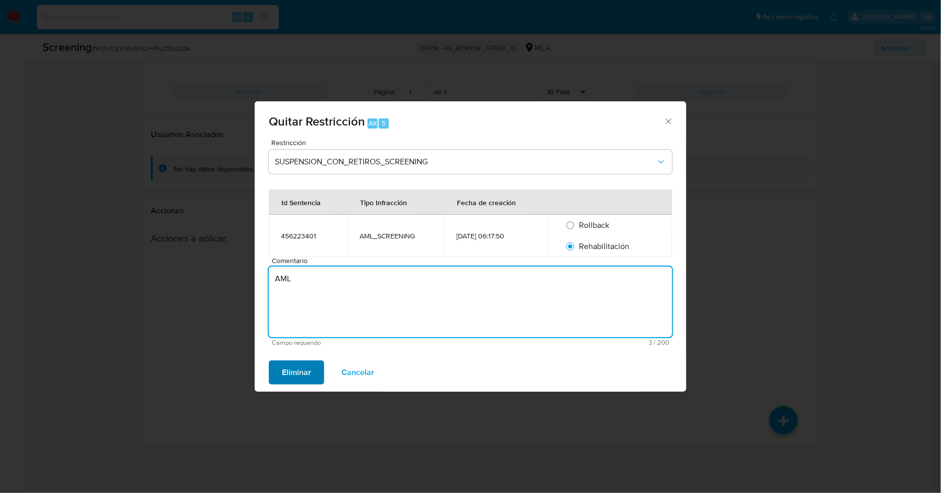
type textarea "AML"
click at [294, 370] on span "Eliminar" at bounding box center [296, 373] width 29 height 22
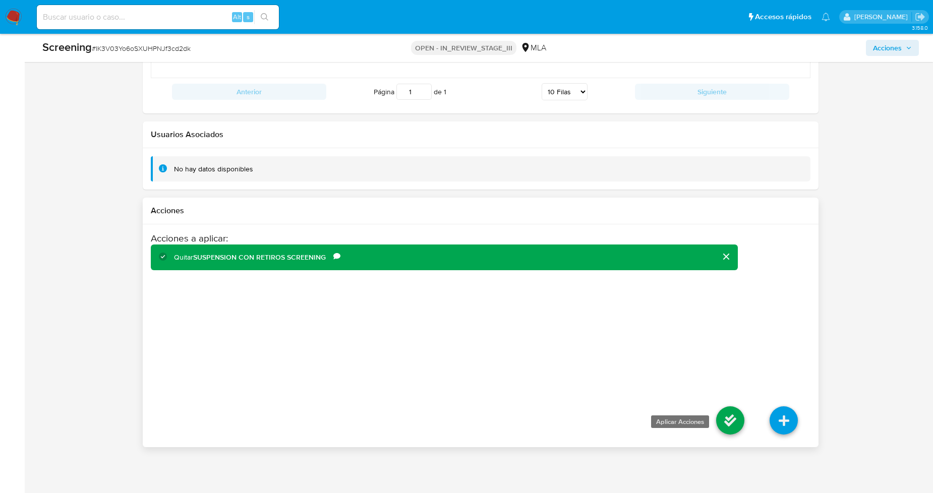
click at [729, 427] on icon at bounding box center [730, 420] width 28 height 28
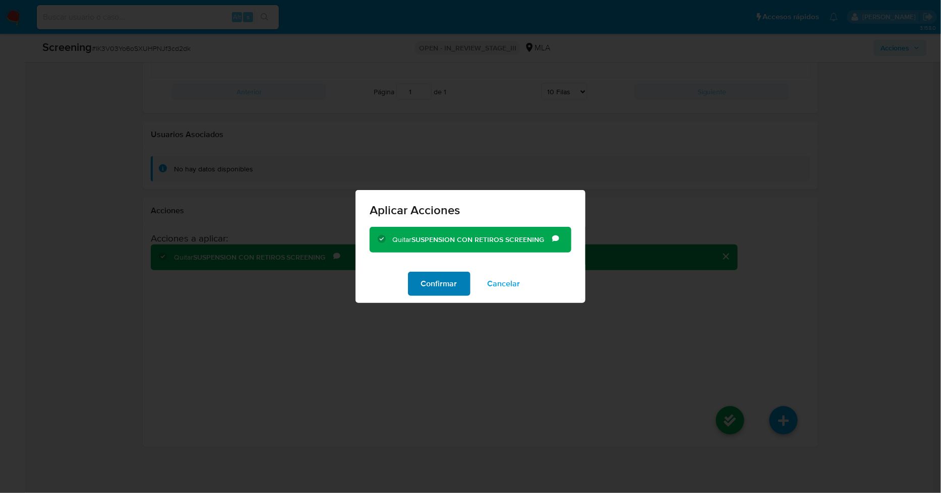
click at [431, 277] on span "Confirmar" at bounding box center [439, 284] width 36 height 22
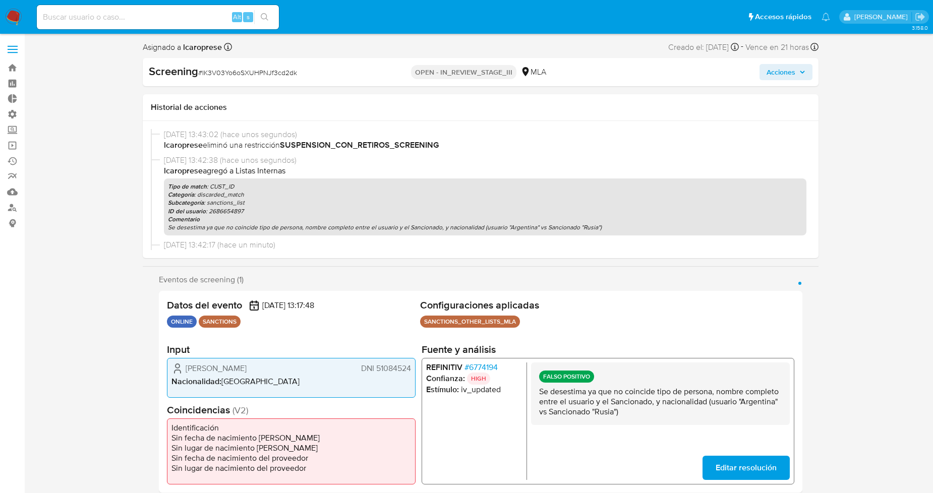
select select "10"
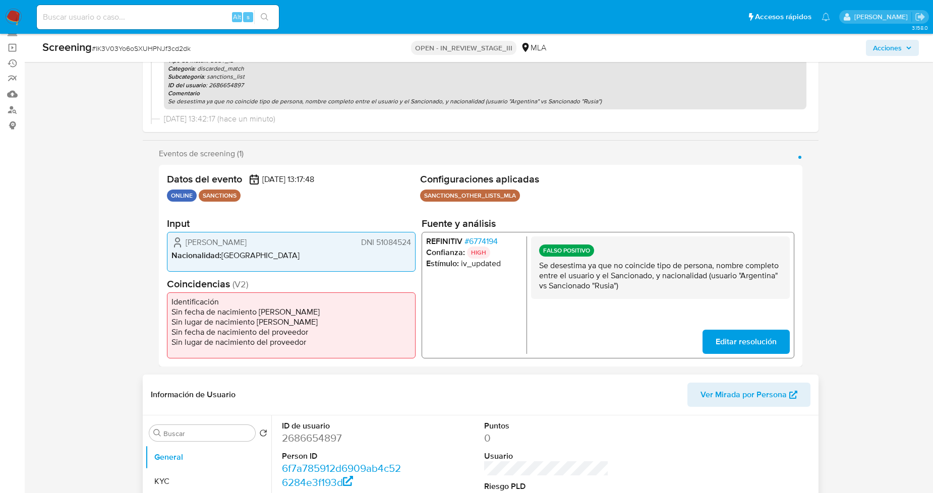
scroll to position [112, 0]
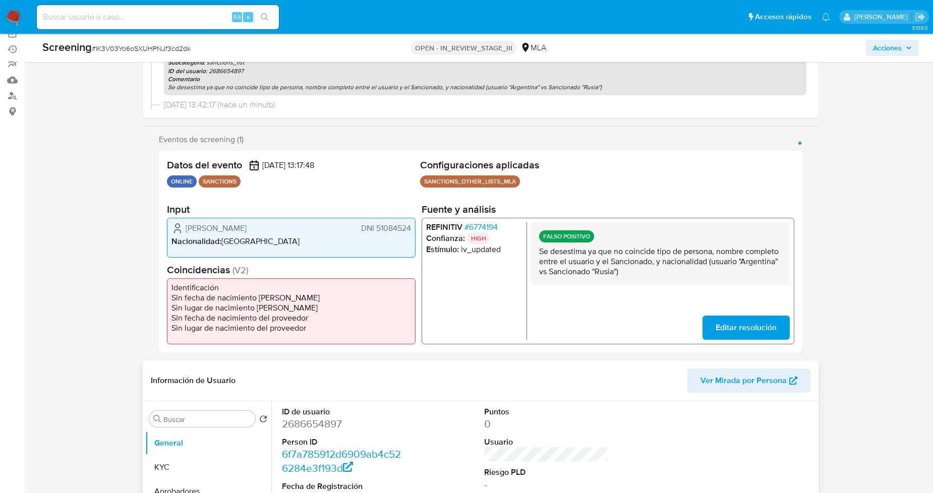
click at [312, 422] on dd "2686654897" at bounding box center [344, 424] width 125 height 14
copy dd "2686654897"
click at [167, 45] on span "# IK3V03Yo6oSXUHPNJf3cd2dk" at bounding box center [141, 48] width 99 height 10
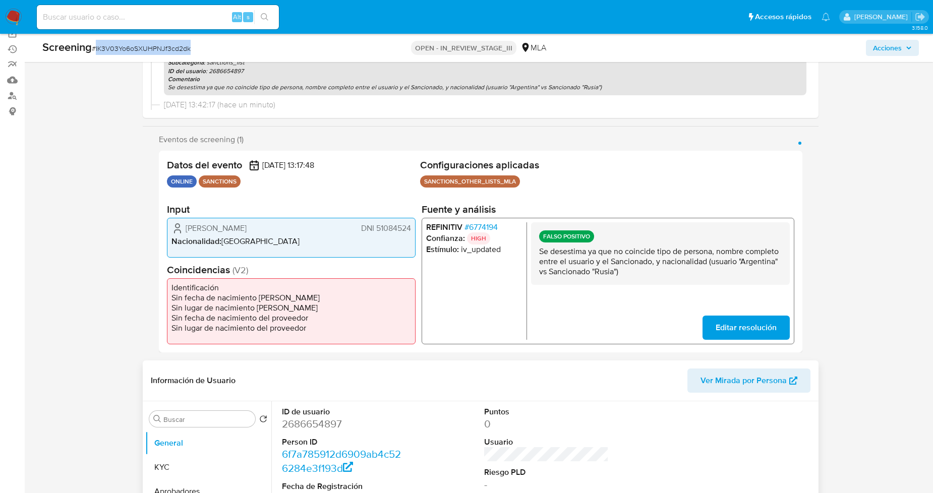
copy span "IK3V03Yo6oSXUHPNJf3cd2dk"
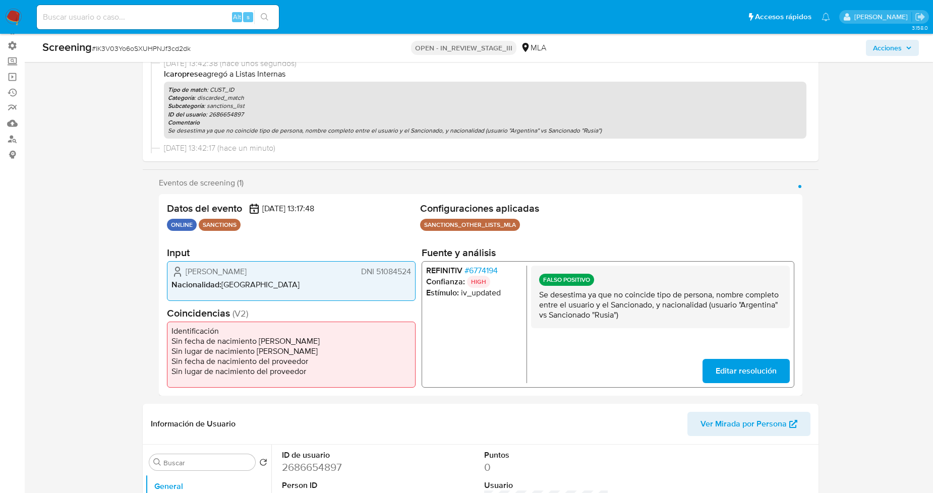
scroll to position [56, 0]
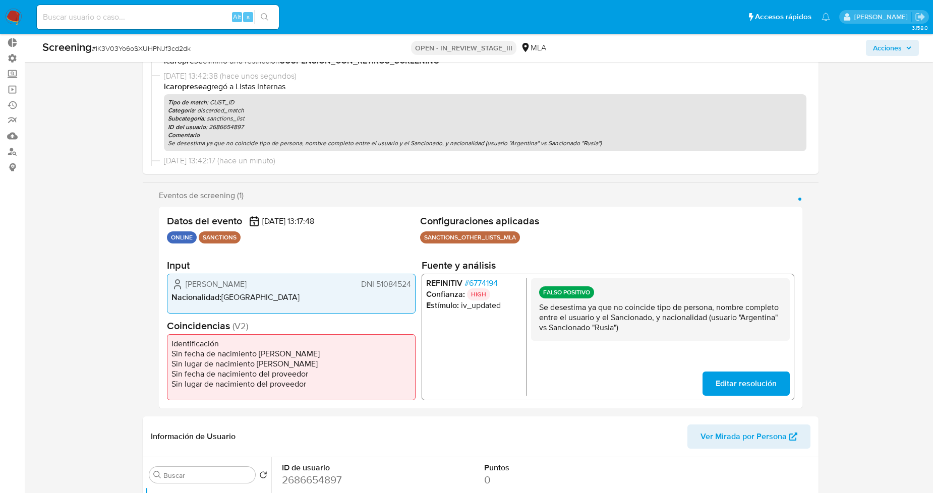
click at [396, 284] on span "DNI 51084524" at bounding box center [386, 284] width 50 height 10
click at [143, 295] on div "Eventos de screening (1) Página 1 Datos del evento 14/09/2025 13:17:48 ONLINE S…" at bounding box center [481, 300] width 676 height 218
drag, startPoint x: 184, startPoint y: 287, endPoint x: 410, endPoint y: 286, distance: 225.4
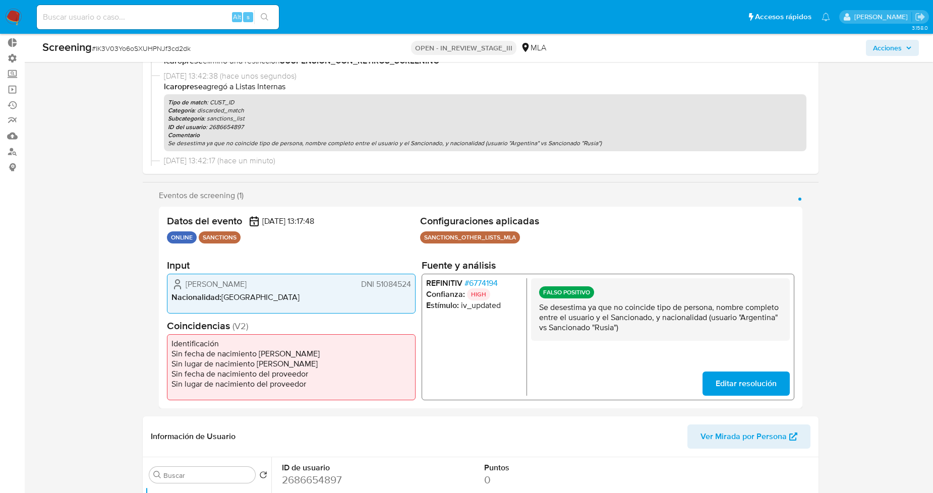
click at [410, 286] on div "Bianca Soledad Ruiz Diaz DNI 51084524" at bounding box center [291, 284] width 240 height 12
drag, startPoint x: 87, startPoint y: 301, endPoint x: 223, endPoint y: 294, distance: 136.3
click at [491, 281] on span "# 6774194" at bounding box center [480, 283] width 33 height 10
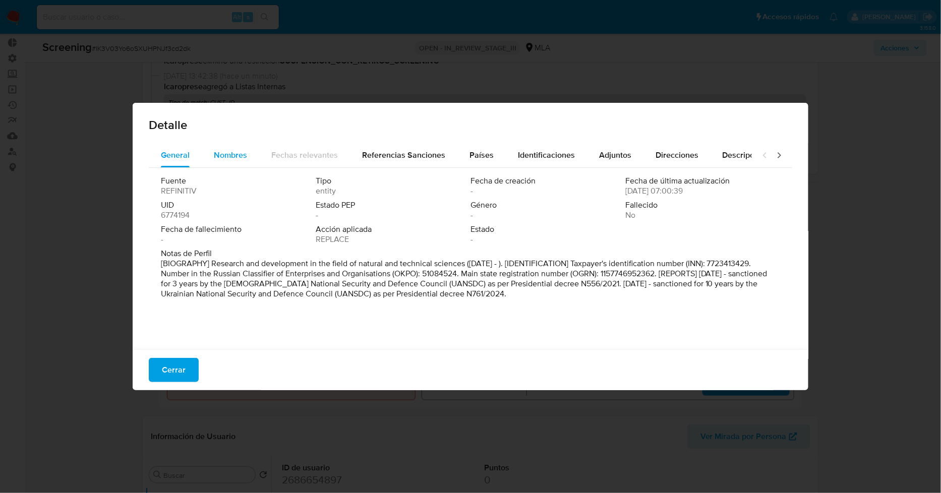
click at [235, 148] on div "Nombres" at bounding box center [230, 155] width 33 height 24
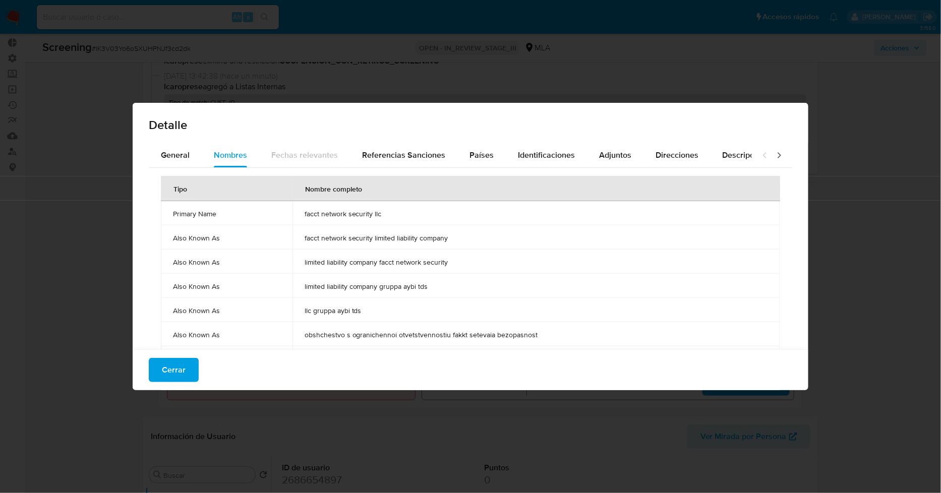
drag, startPoint x: 391, startPoint y: 213, endPoint x: 296, endPoint y: 217, distance: 94.9
click at [296, 217] on td "facct network security llc" at bounding box center [537, 213] width 488 height 24
click at [178, 376] on span "Cerrar" at bounding box center [174, 370] width 24 height 22
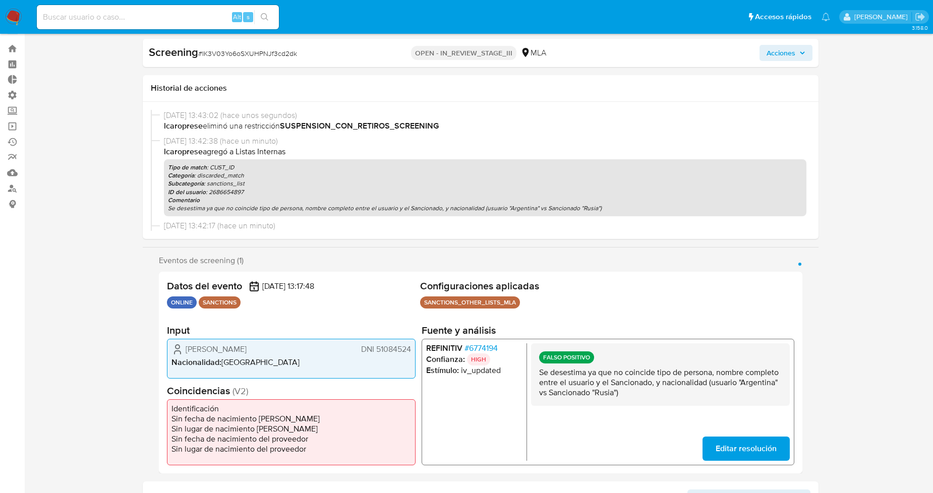
scroll to position [0, 0]
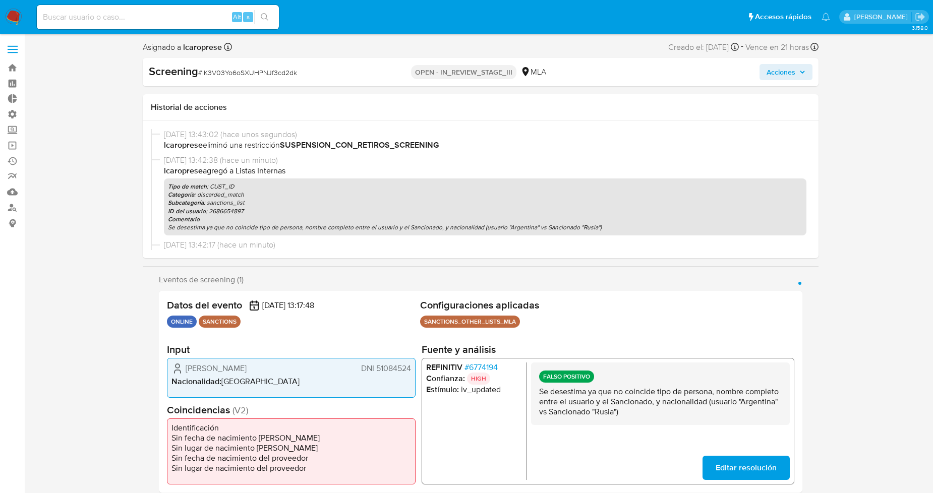
click at [802, 77] on span "Acciones" at bounding box center [786, 72] width 39 height 14
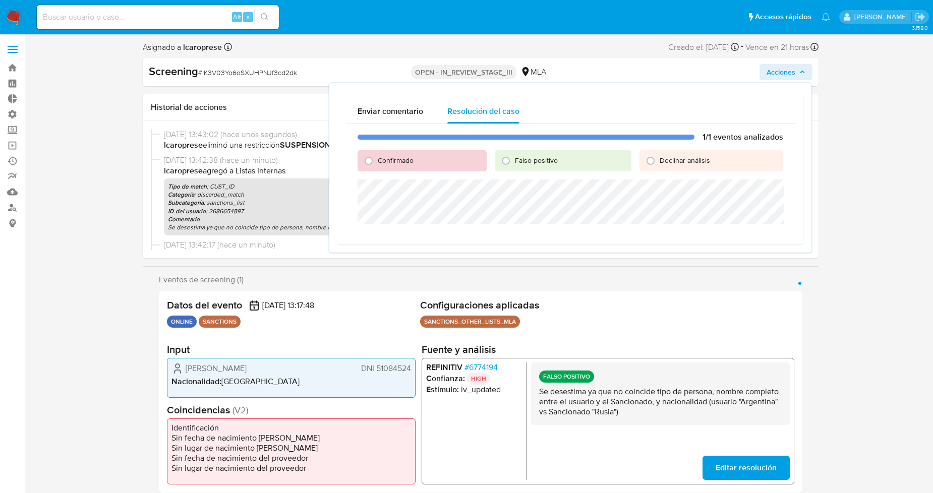
click at [552, 161] on span "Falso positivo" at bounding box center [536, 160] width 43 height 10
click at [514, 161] on input "Falso positivo" at bounding box center [506, 161] width 16 height 16
radio input "true"
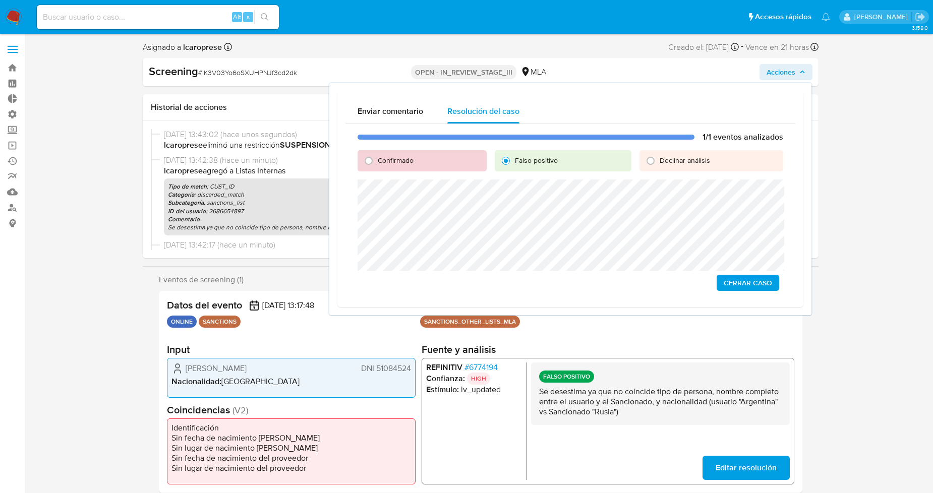
click at [736, 281] on span "Cerrar Caso" at bounding box center [748, 283] width 48 height 14
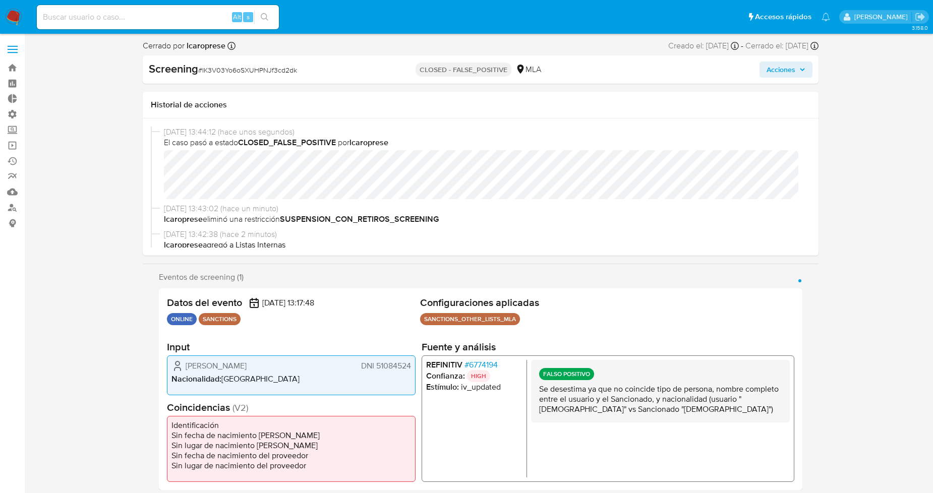
select select "10"
click at [12, 67] on link "Bandeja" at bounding box center [60, 68] width 120 height 16
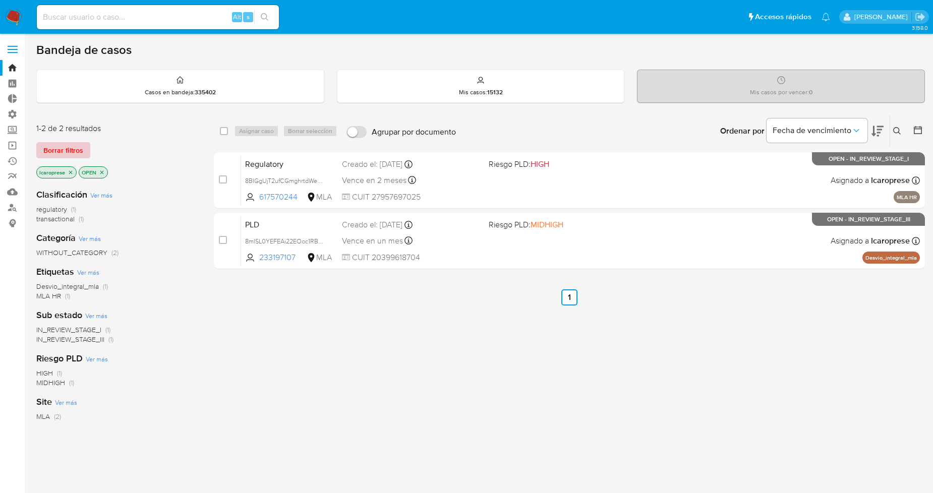
click at [67, 152] on span "Borrar filtros" at bounding box center [63, 150] width 40 height 14
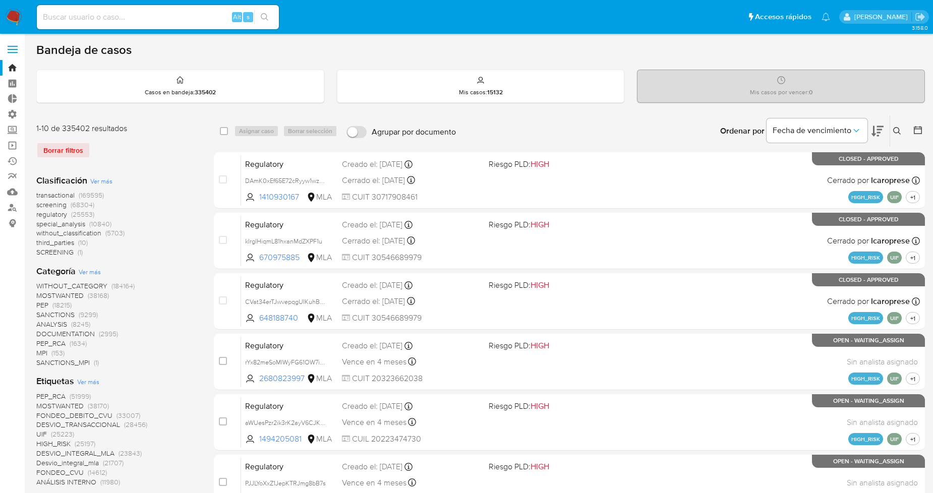
click at [93, 380] on span "Ver más" at bounding box center [88, 381] width 22 height 9
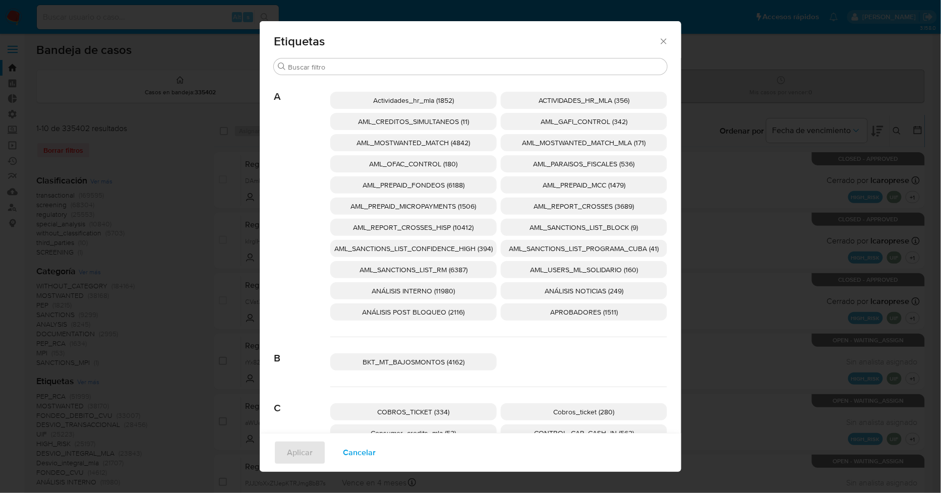
drag, startPoint x: 582, startPoint y: 245, endPoint x: 550, endPoint y: 253, distance: 33.9
click at [578, 246] on span "AML_SANCTIONS_LIST_PROGRAMA_CUBA (41)" at bounding box center [584, 249] width 150 height 10
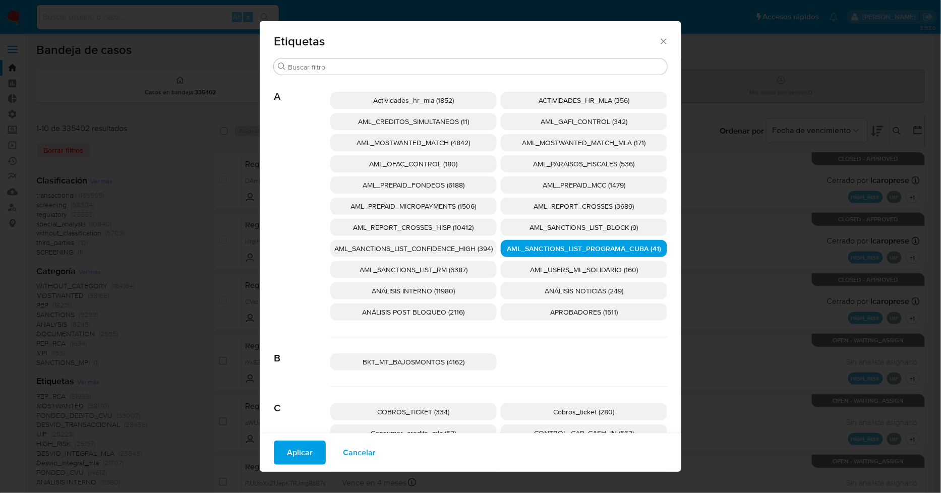
click at [447, 248] on span "AML_SANCTIONS_LIST_CONFIDENCE_HIGH (394)" at bounding box center [413, 249] width 158 height 10
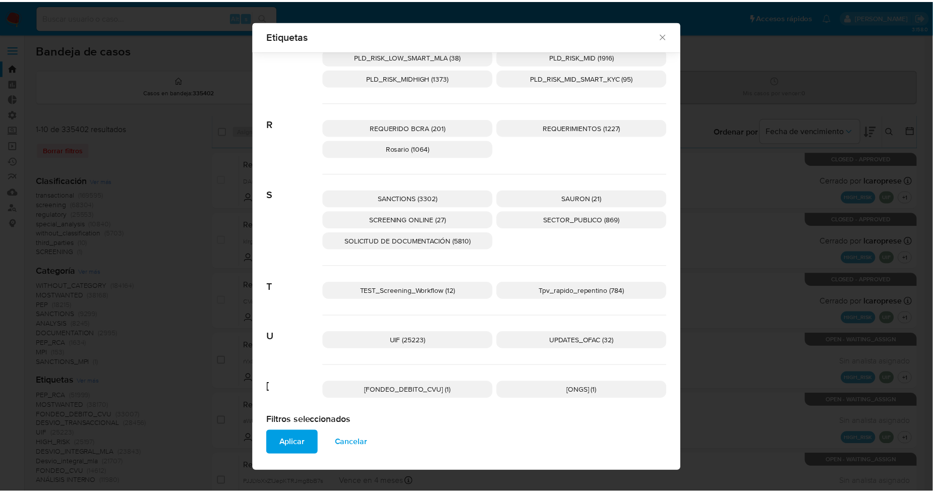
scroll to position [1522, 0]
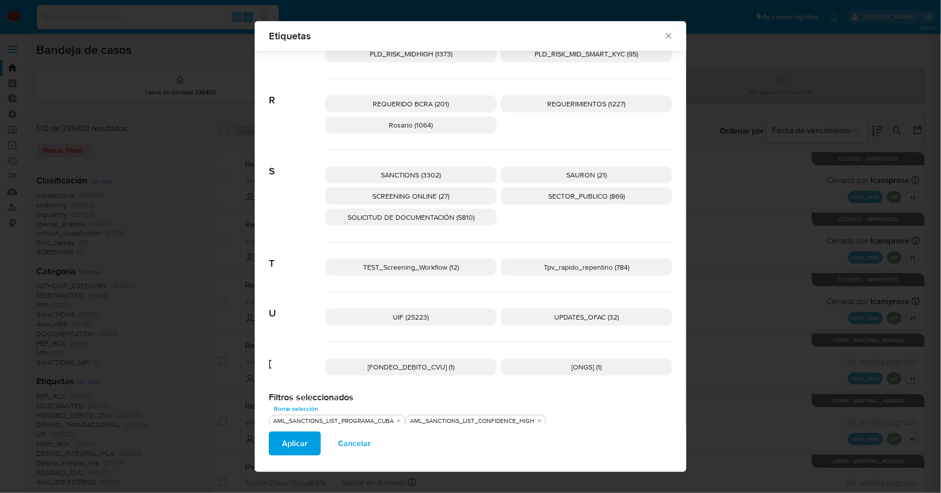
click at [593, 313] on span "UPDATES_OFAC (32)" at bounding box center [586, 317] width 65 height 10
click at [454, 177] on p "SANCTIONS (3302)" at bounding box center [410, 174] width 171 height 17
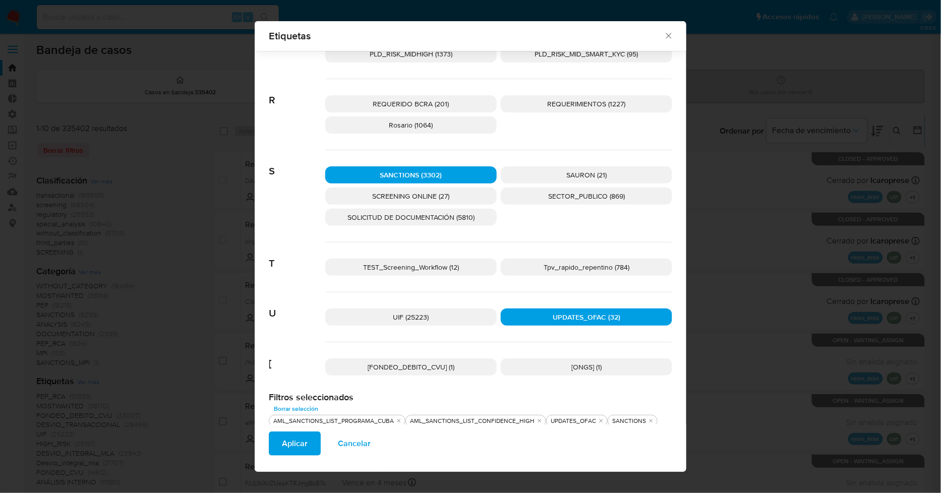
click at [451, 192] on p "SCREENING ONLINE (27)" at bounding box center [410, 196] width 171 height 17
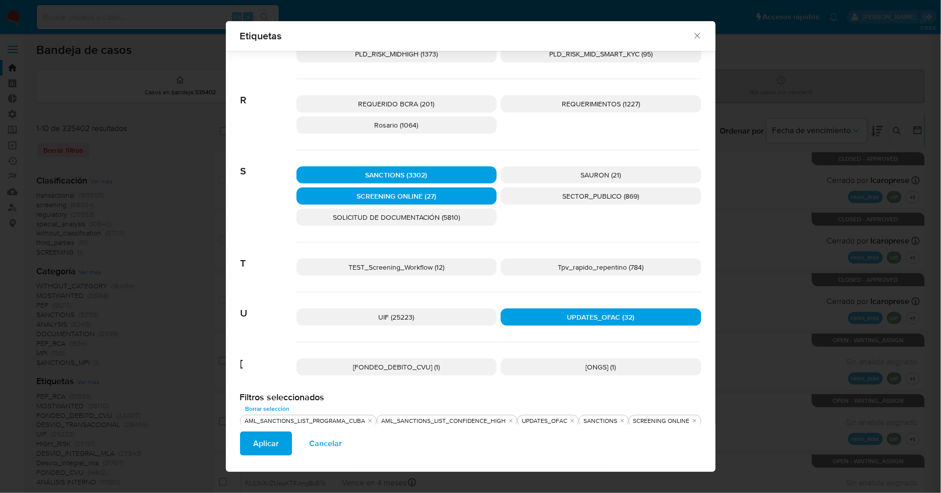
click at [254, 447] on span "Aplicar" at bounding box center [266, 444] width 26 height 22
